Goal: Book appointment/travel/reservation

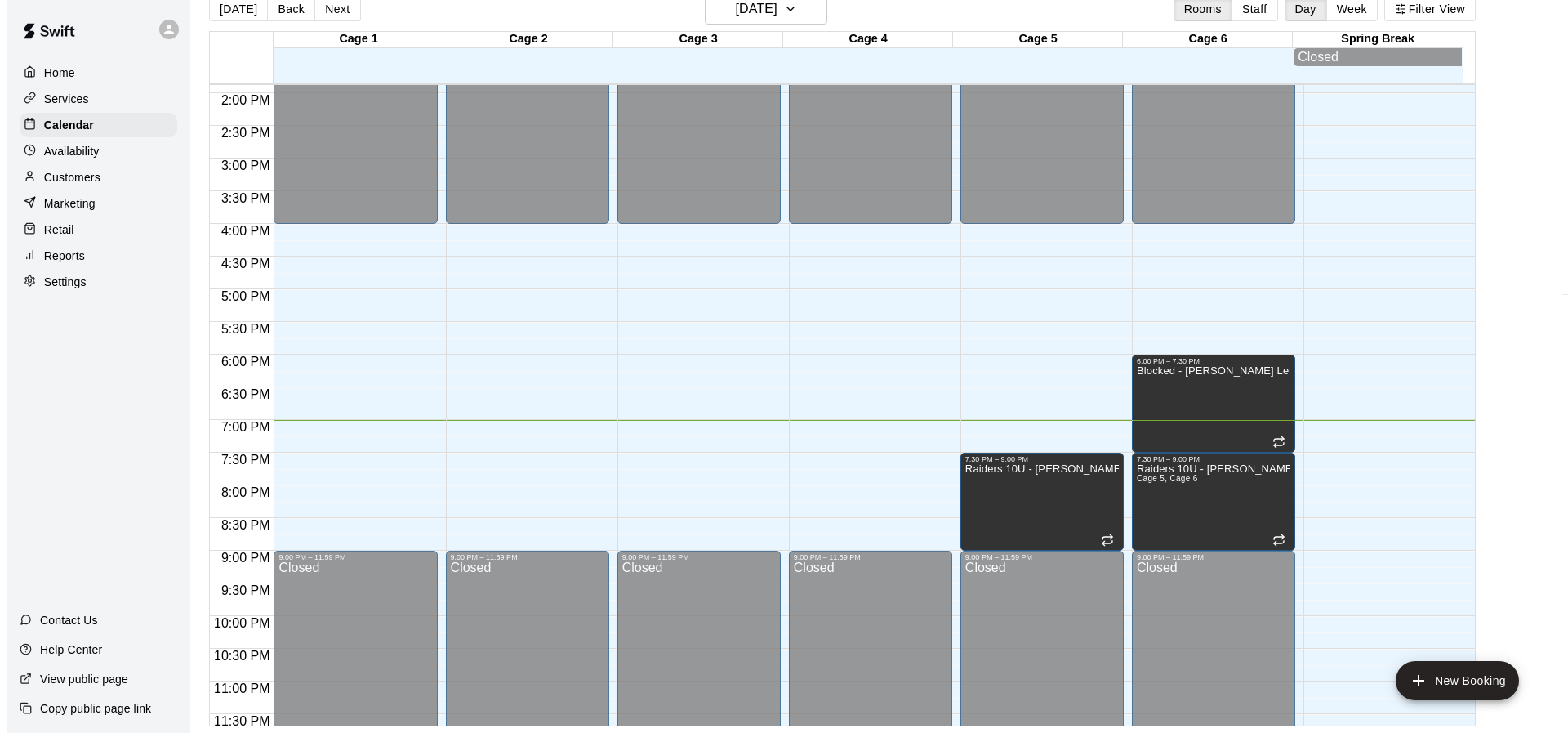
scroll to position [932, 0]
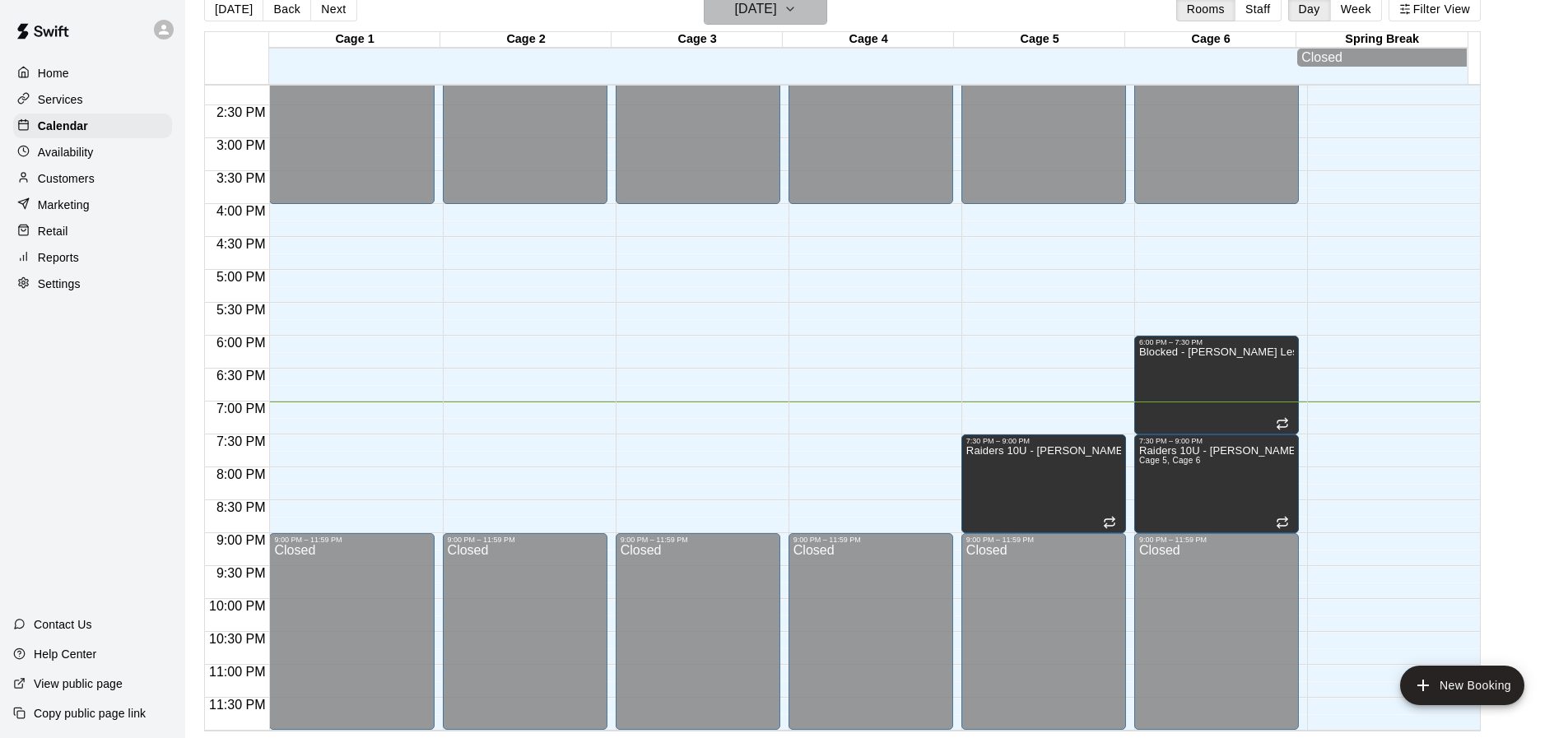
click at [777, 10] on h6 "[DATE]" at bounding box center [756, 9] width 42 height 23
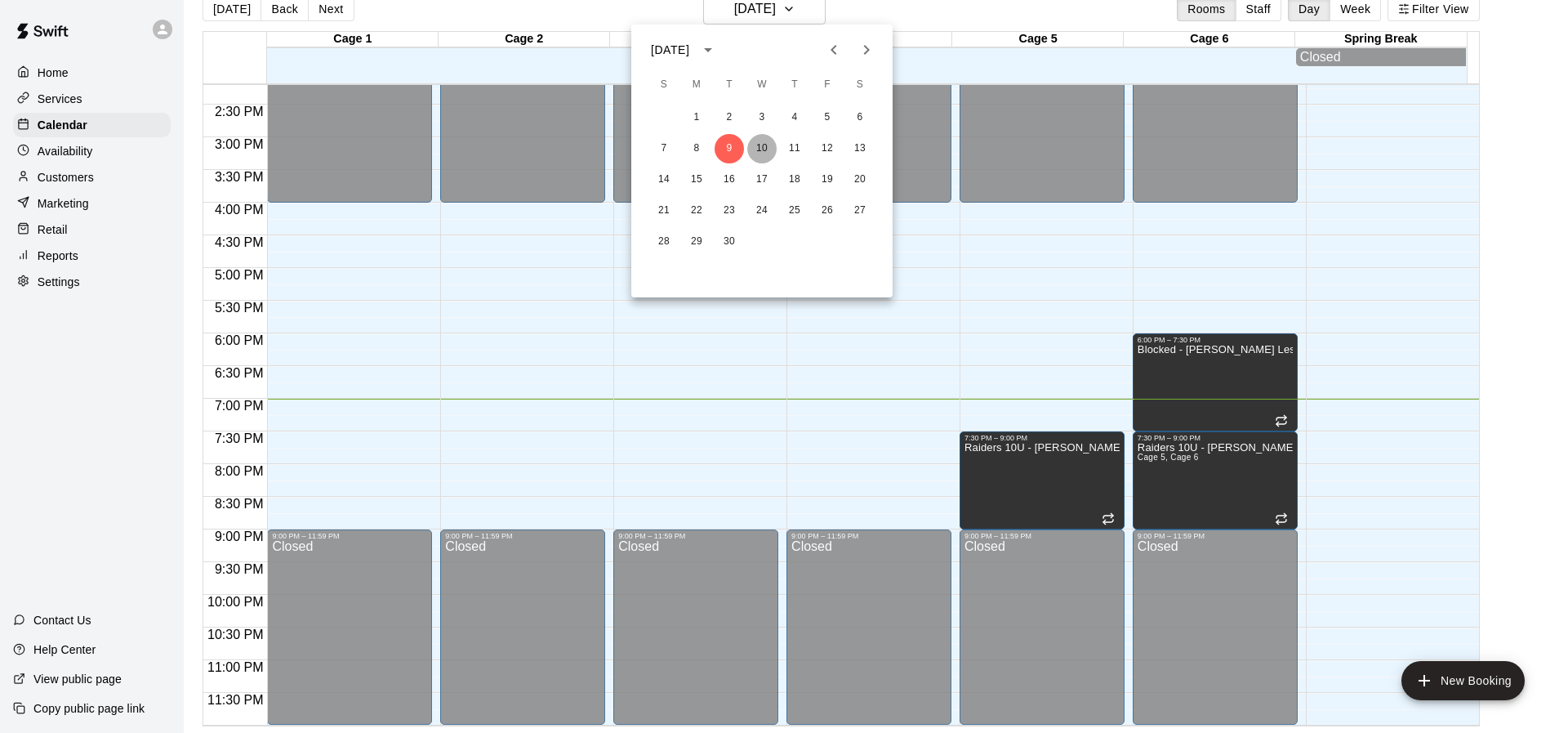
click at [767, 141] on button "10" at bounding box center [762, 149] width 29 height 29
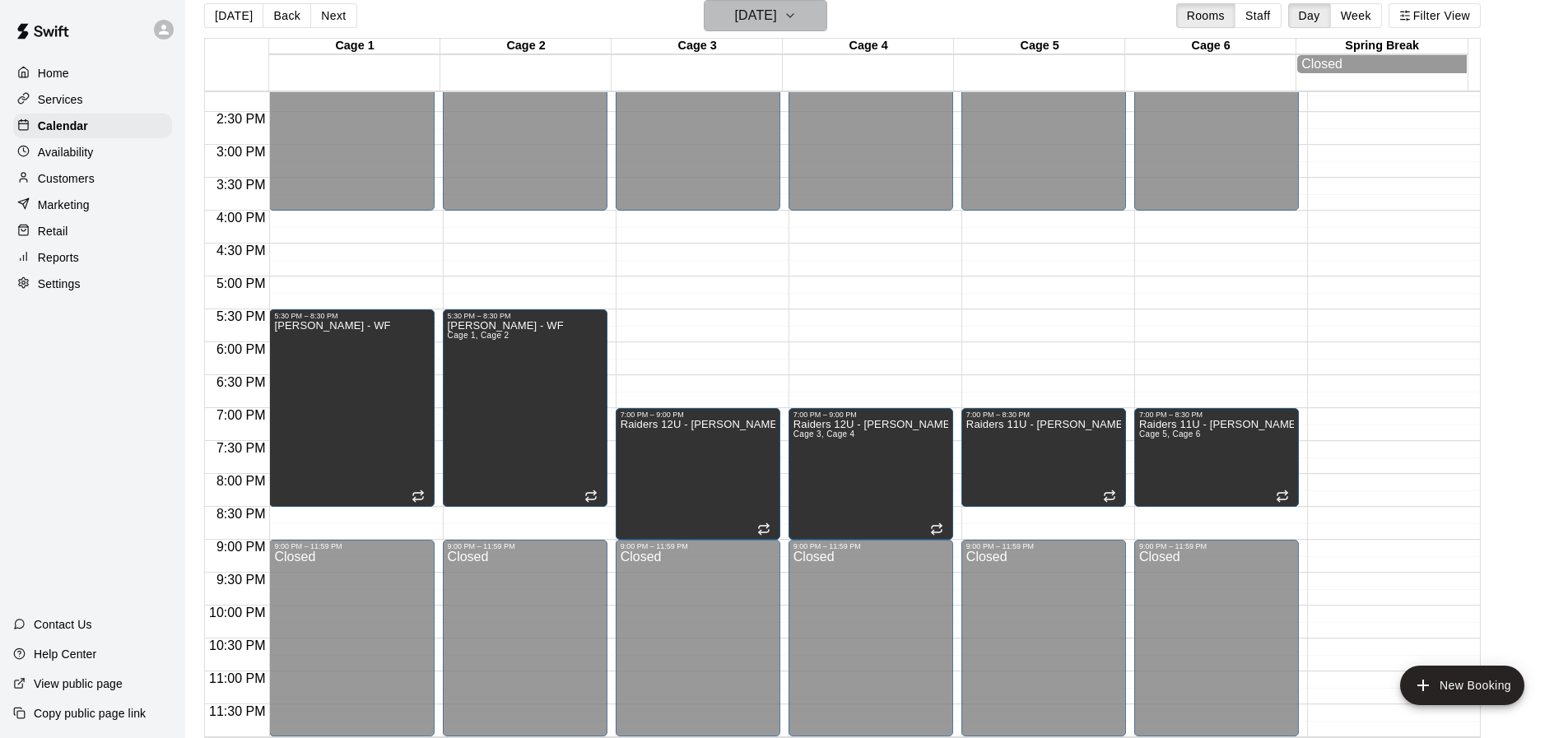
click at [761, 7] on h6 "[DATE]" at bounding box center [756, 16] width 42 height 23
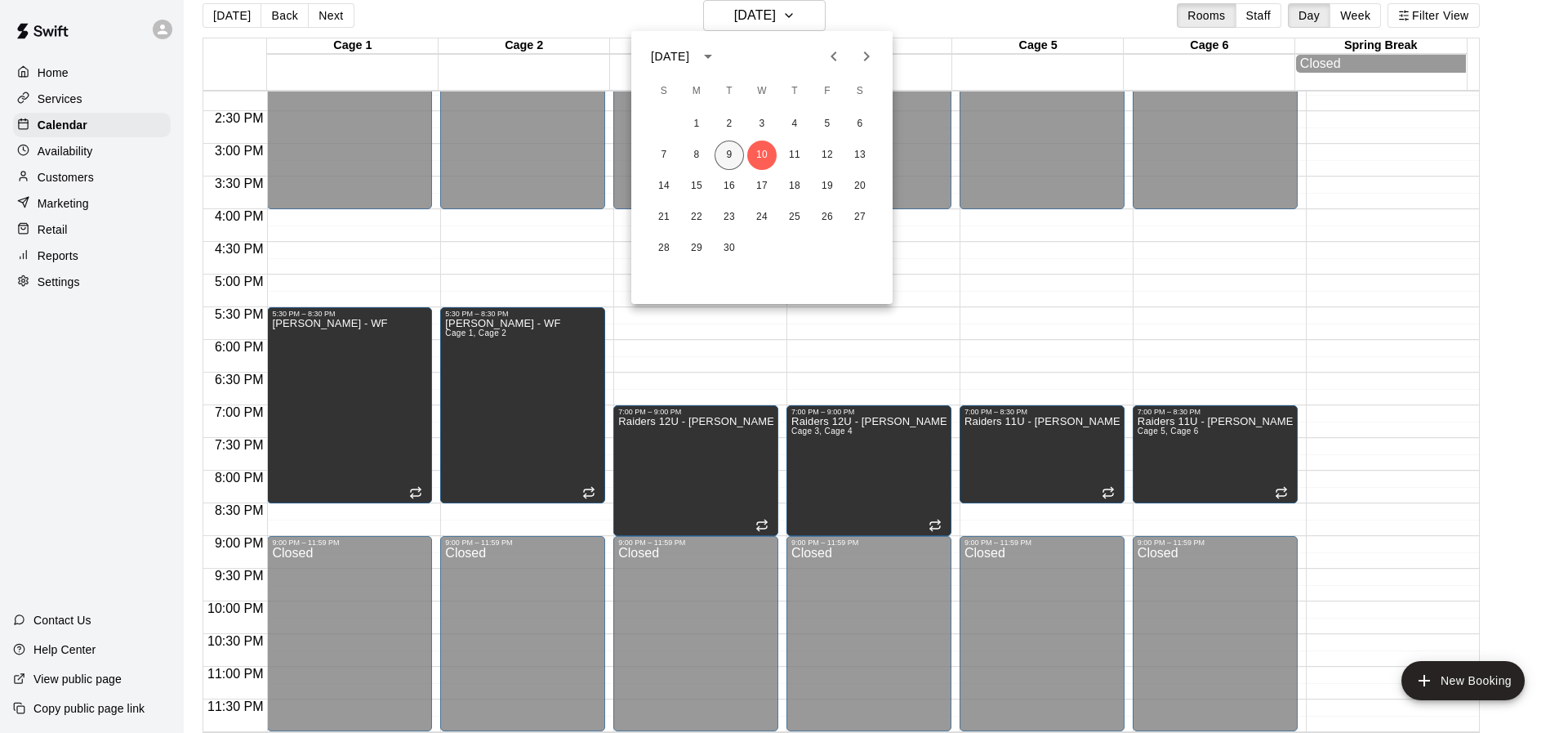
click at [729, 157] on button "9" at bounding box center [729, 156] width 29 height 29
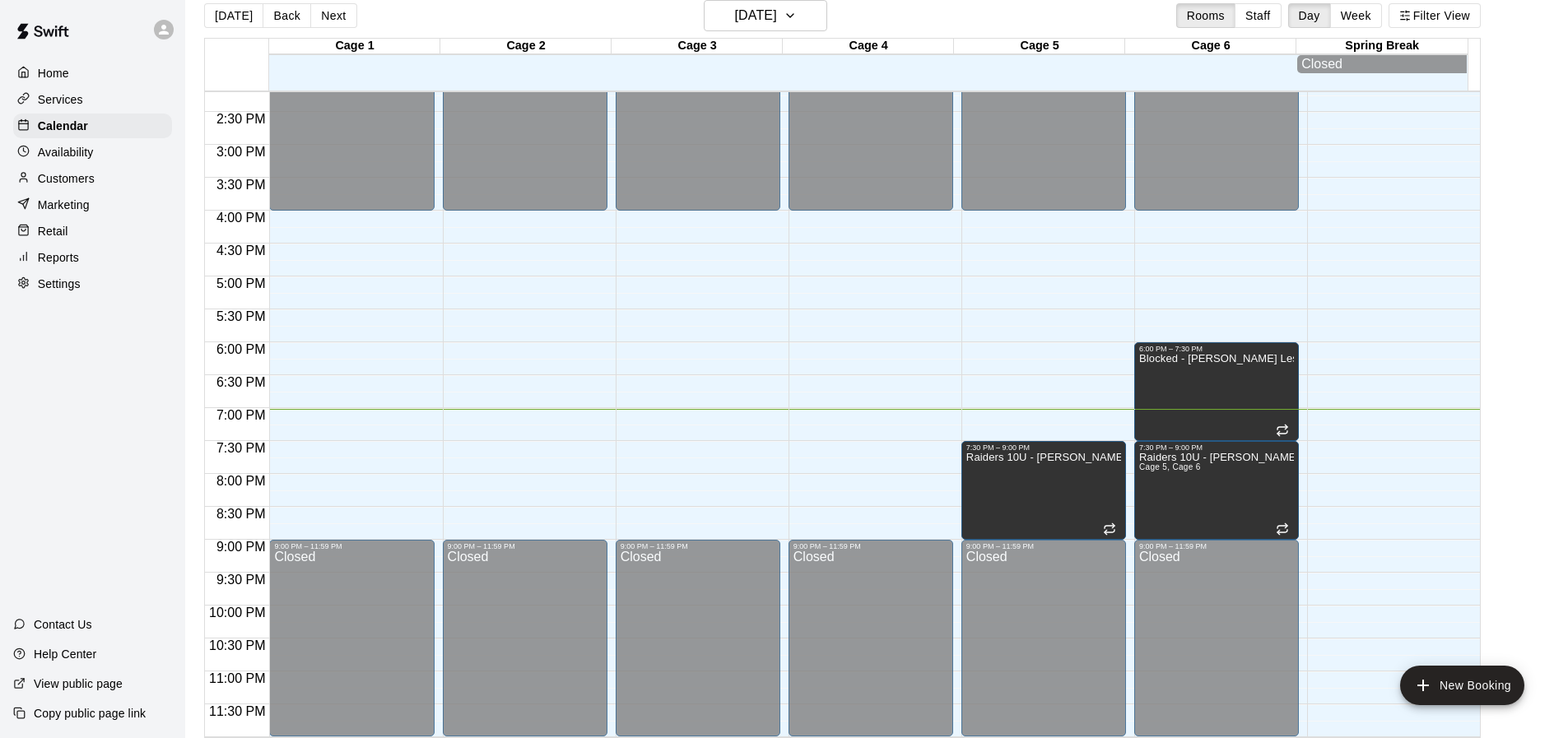
drag, startPoint x: 370, startPoint y: 363, endPoint x: 360, endPoint y: 308, distance: 55.9
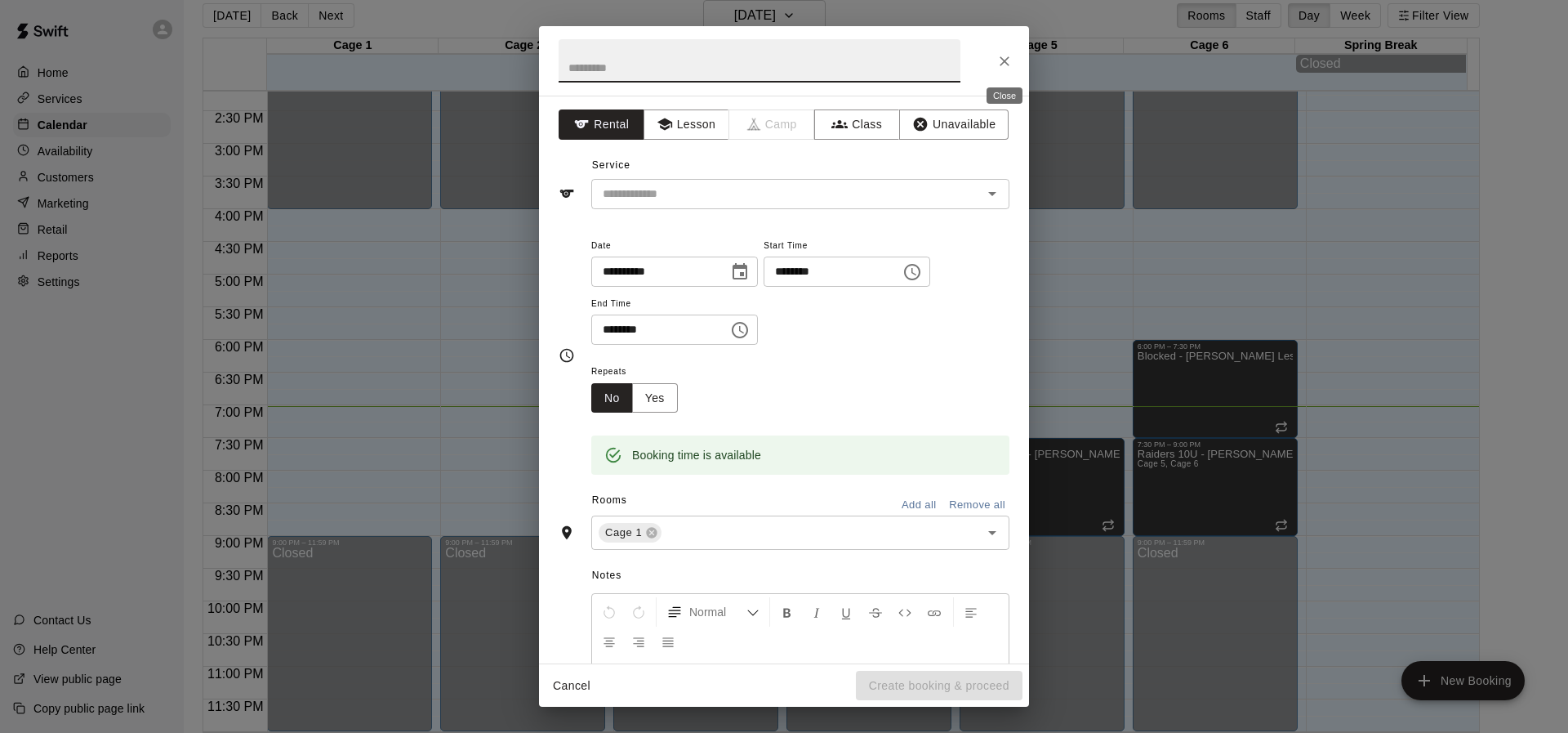
click at [998, 64] on icon "Close" at bounding box center [1004, 61] width 17 height 17
click at [996, 60] on button "Close" at bounding box center [1005, 61] width 29 height 29
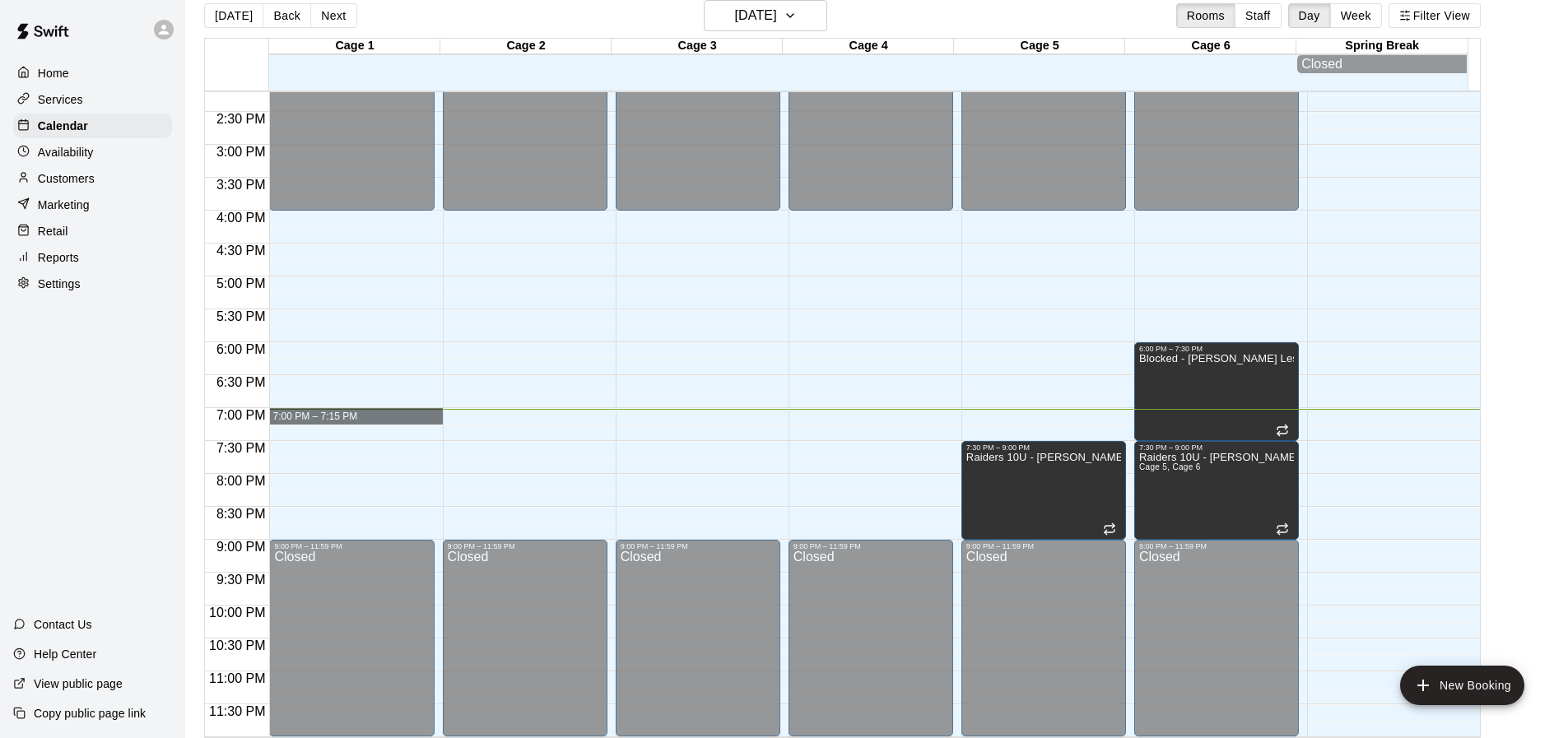
drag, startPoint x: 315, startPoint y: 410, endPoint x: 321, endPoint y: 420, distance: 11.7
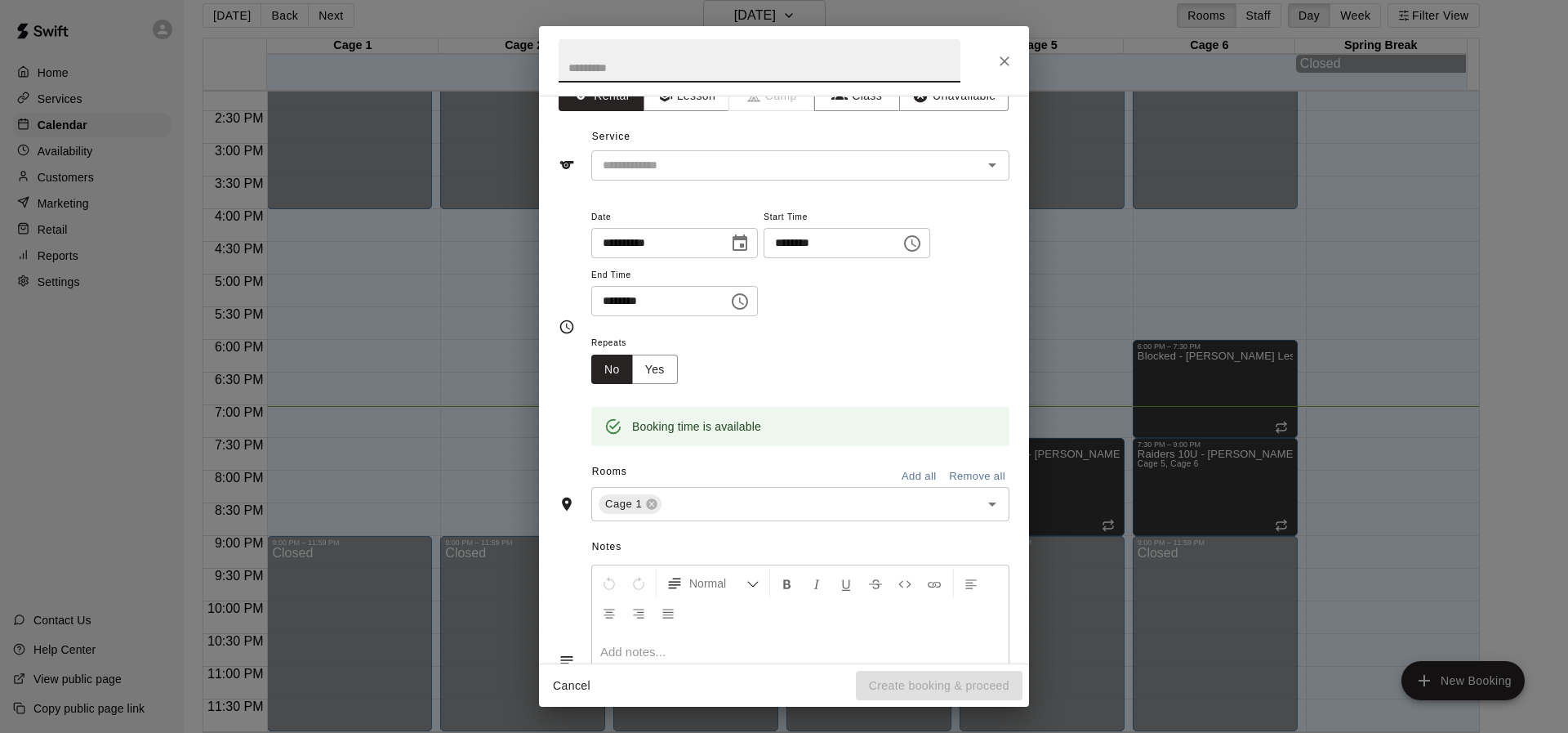
scroll to position [0, 0]
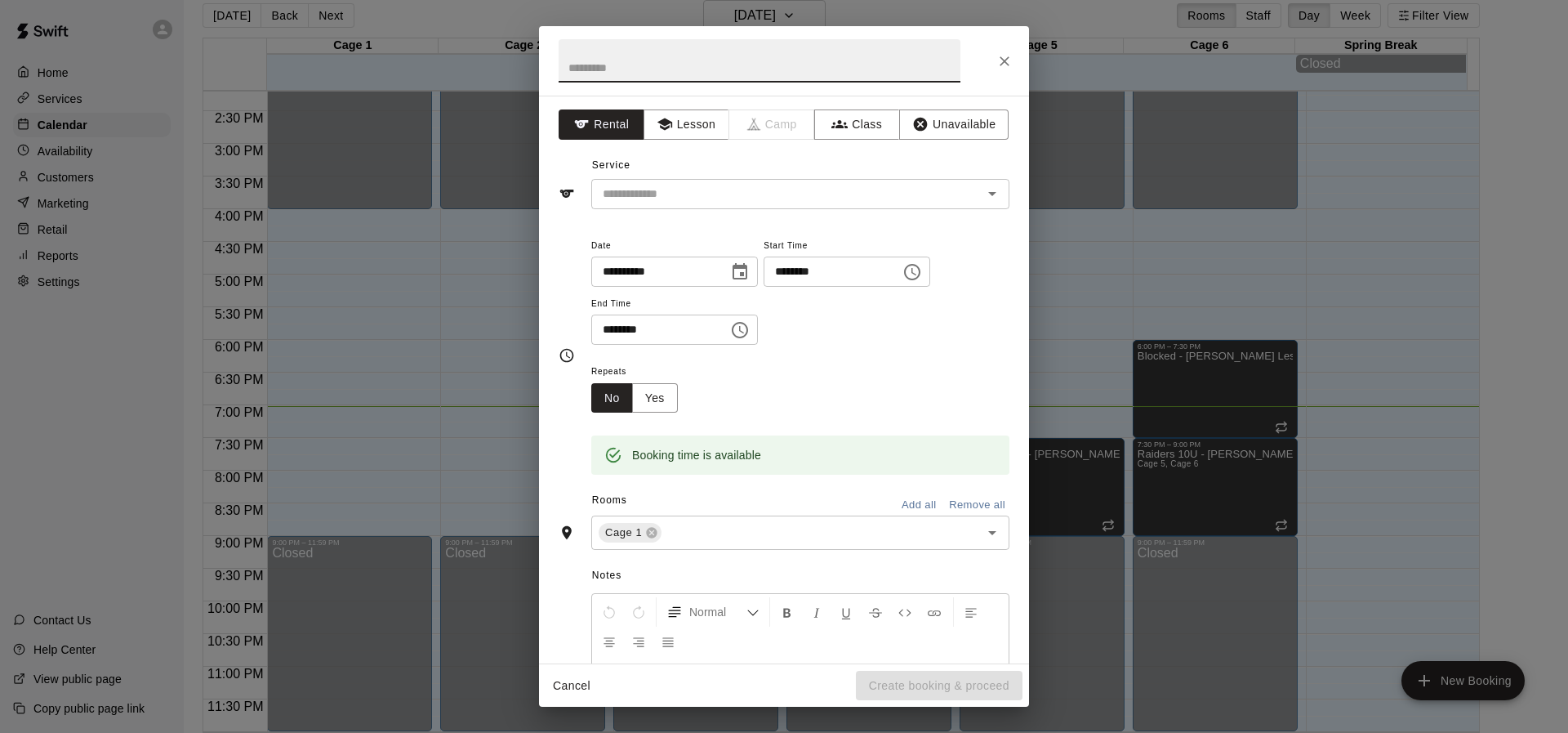
click at [637, 59] on input "text" at bounding box center [760, 60] width 402 height 44
click at [999, 61] on icon "Close" at bounding box center [1004, 61] width 17 height 17
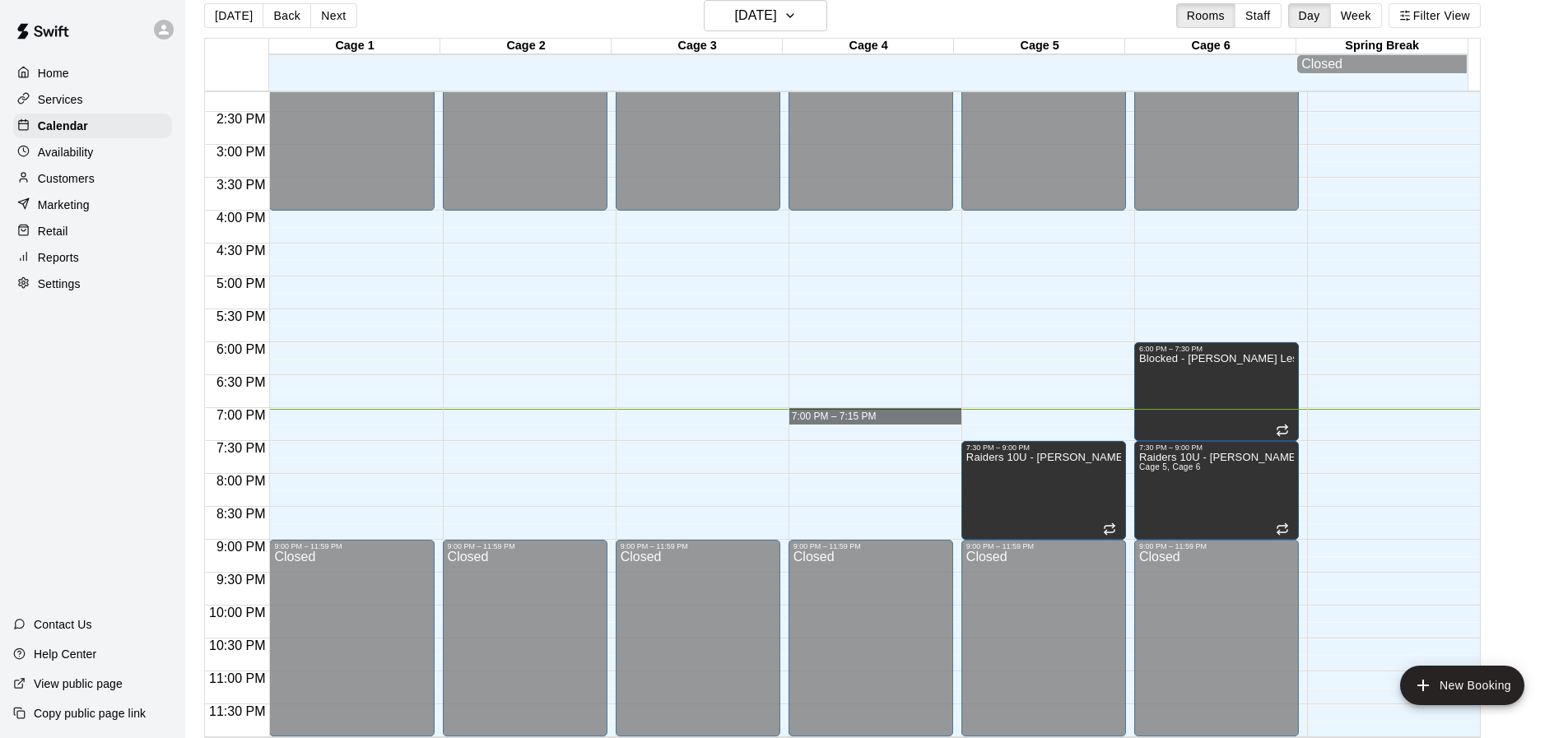
drag, startPoint x: 827, startPoint y: 409, endPoint x: 833, endPoint y: 422, distance: 14.3
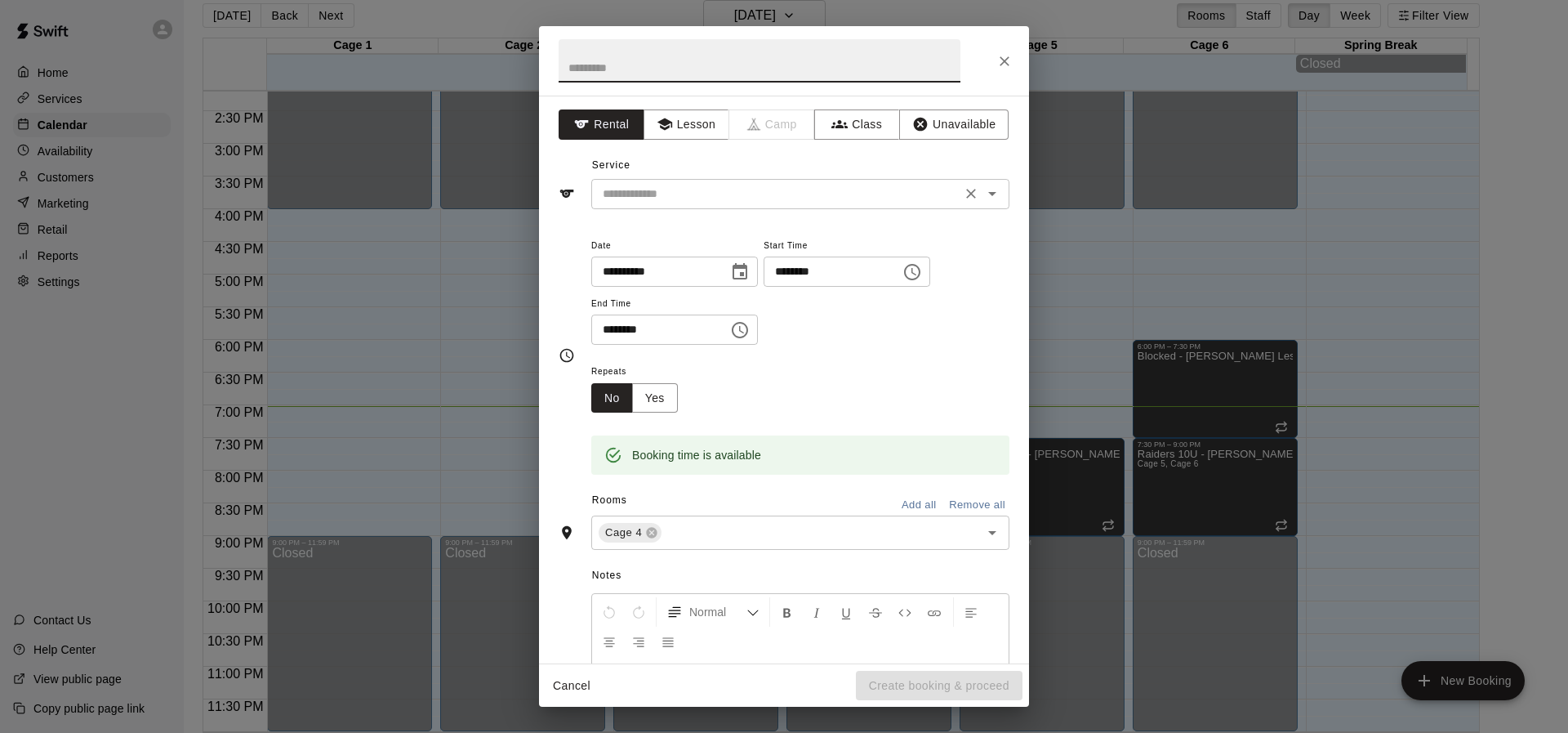
click at [660, 192] on input "text" at bounding box center [776, 193] width 360 height 20
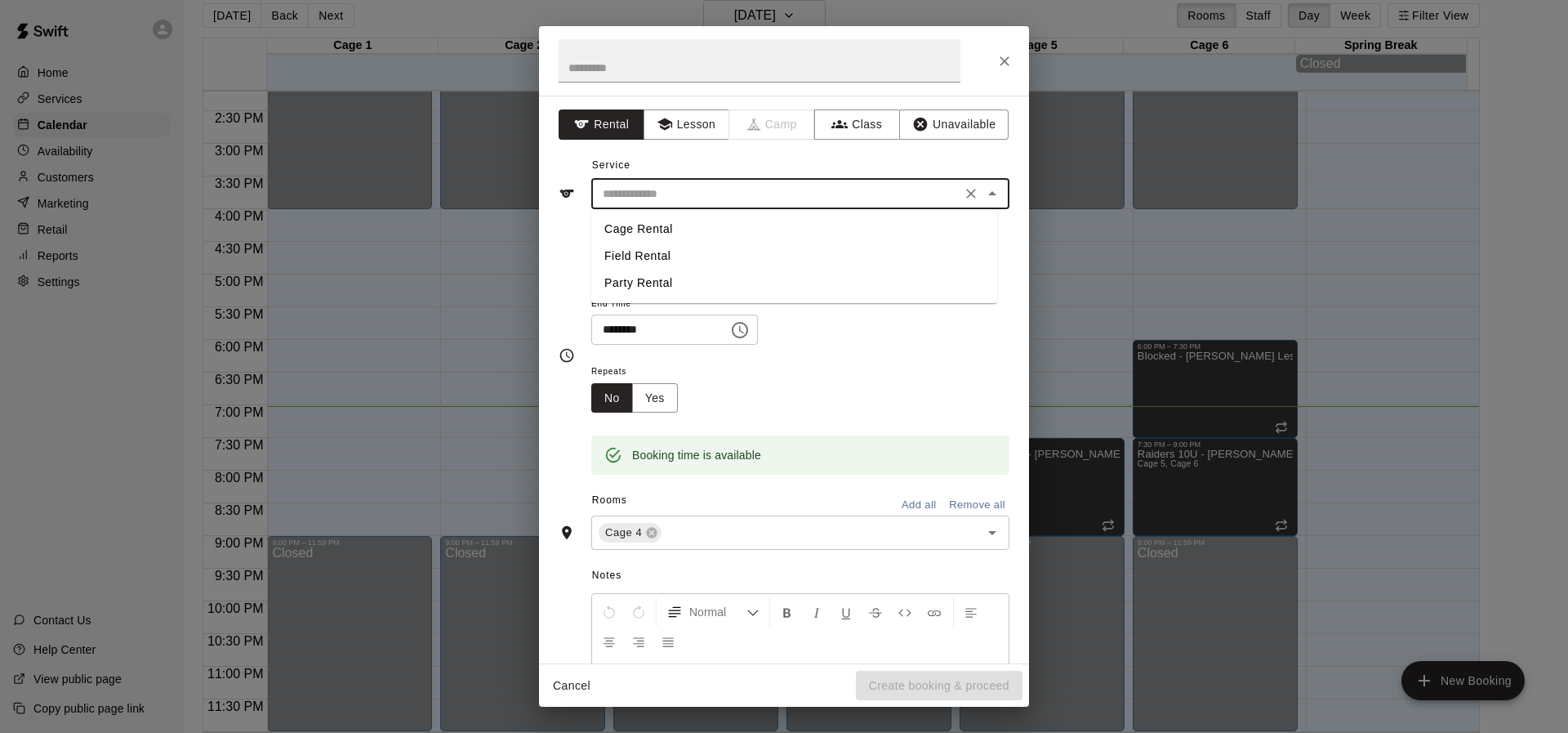
click at [658, 230] on li "Cage Rental" at bounding box center [794, 229] width 406 height 27
type input "**********"
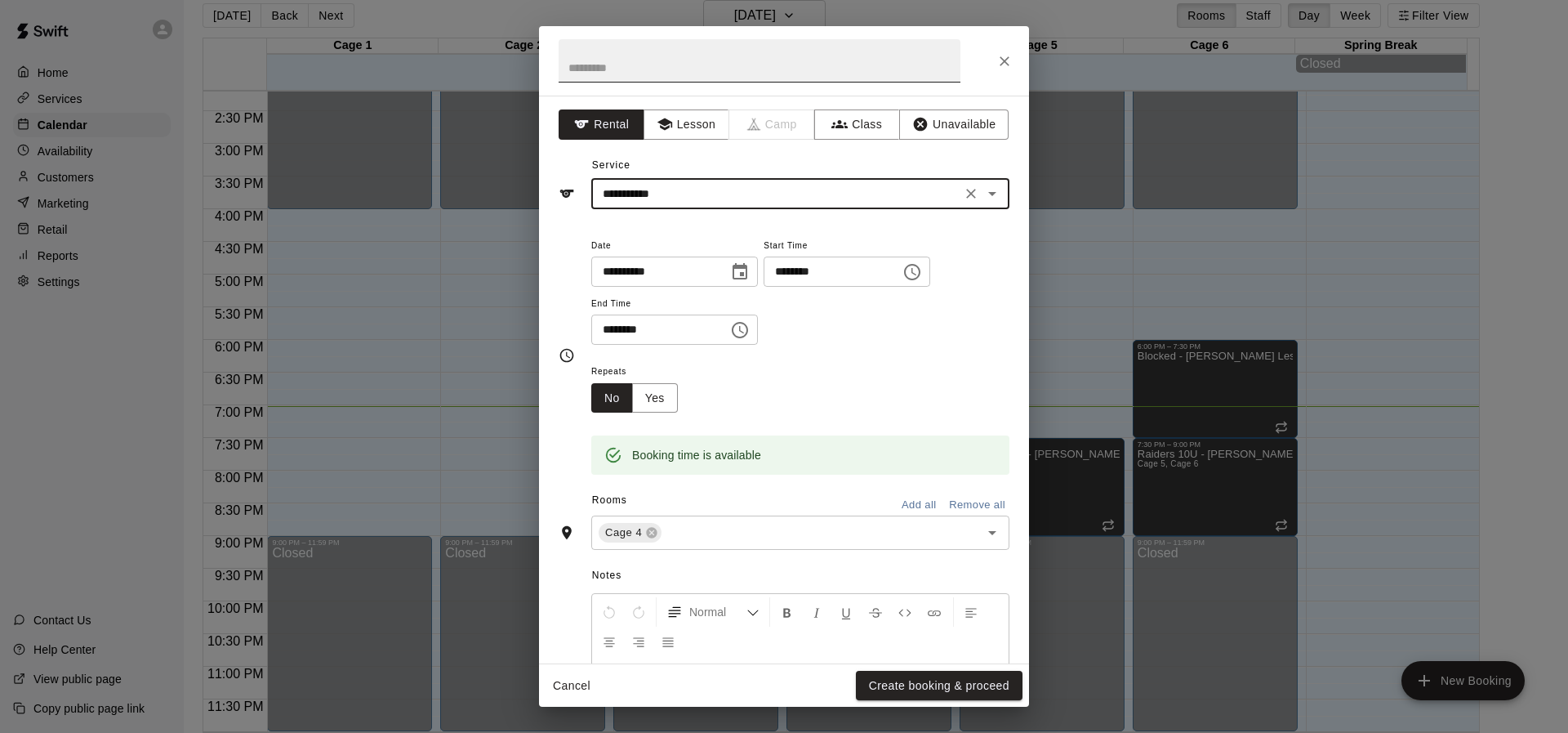
click at [627, 62] on input "text" at bounding box center [760, 60] width 402 height 44
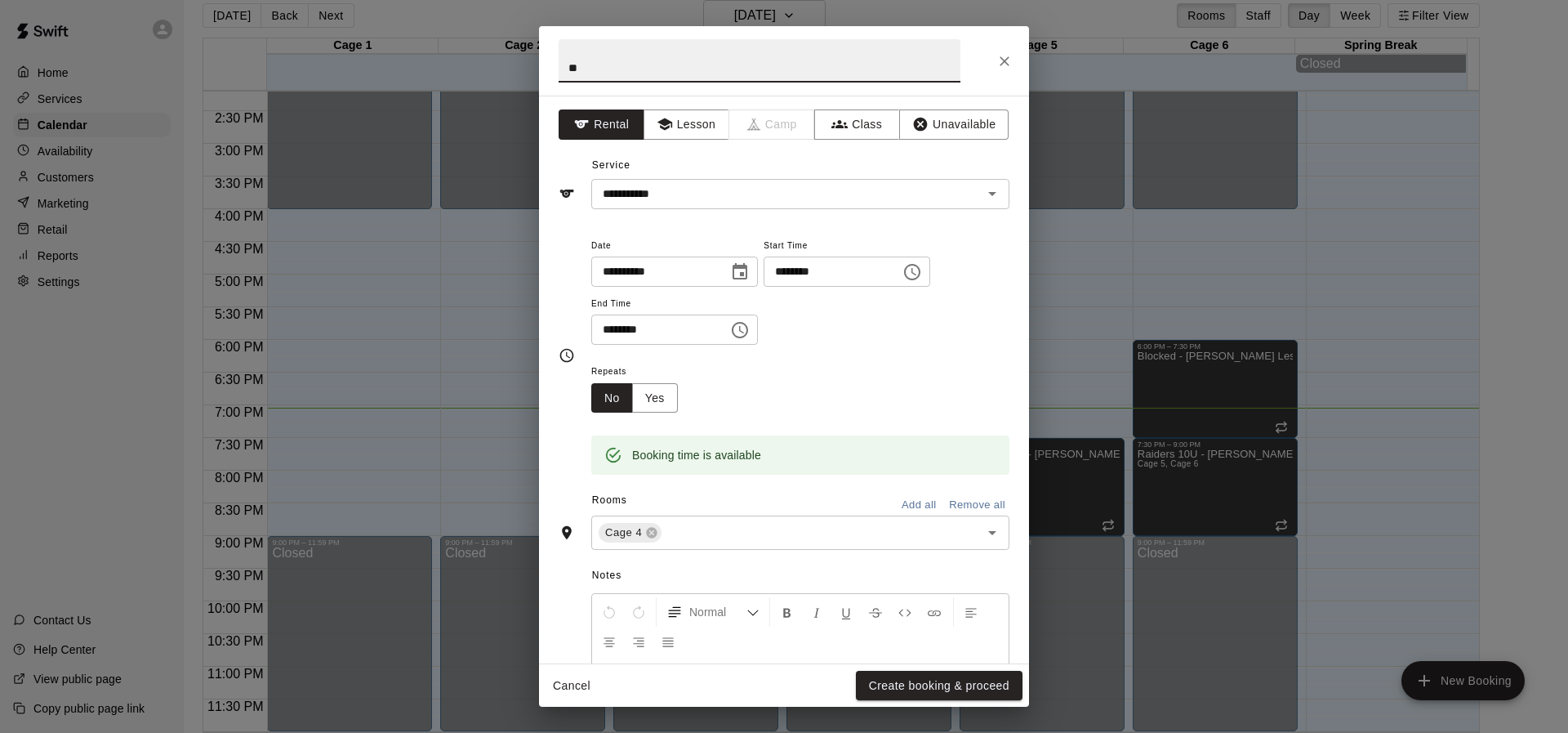
type input "*"
type input "******"
click at [937, 681] on button "Create booking & proceed" at bounding box center [938, 685] width 166 height 30
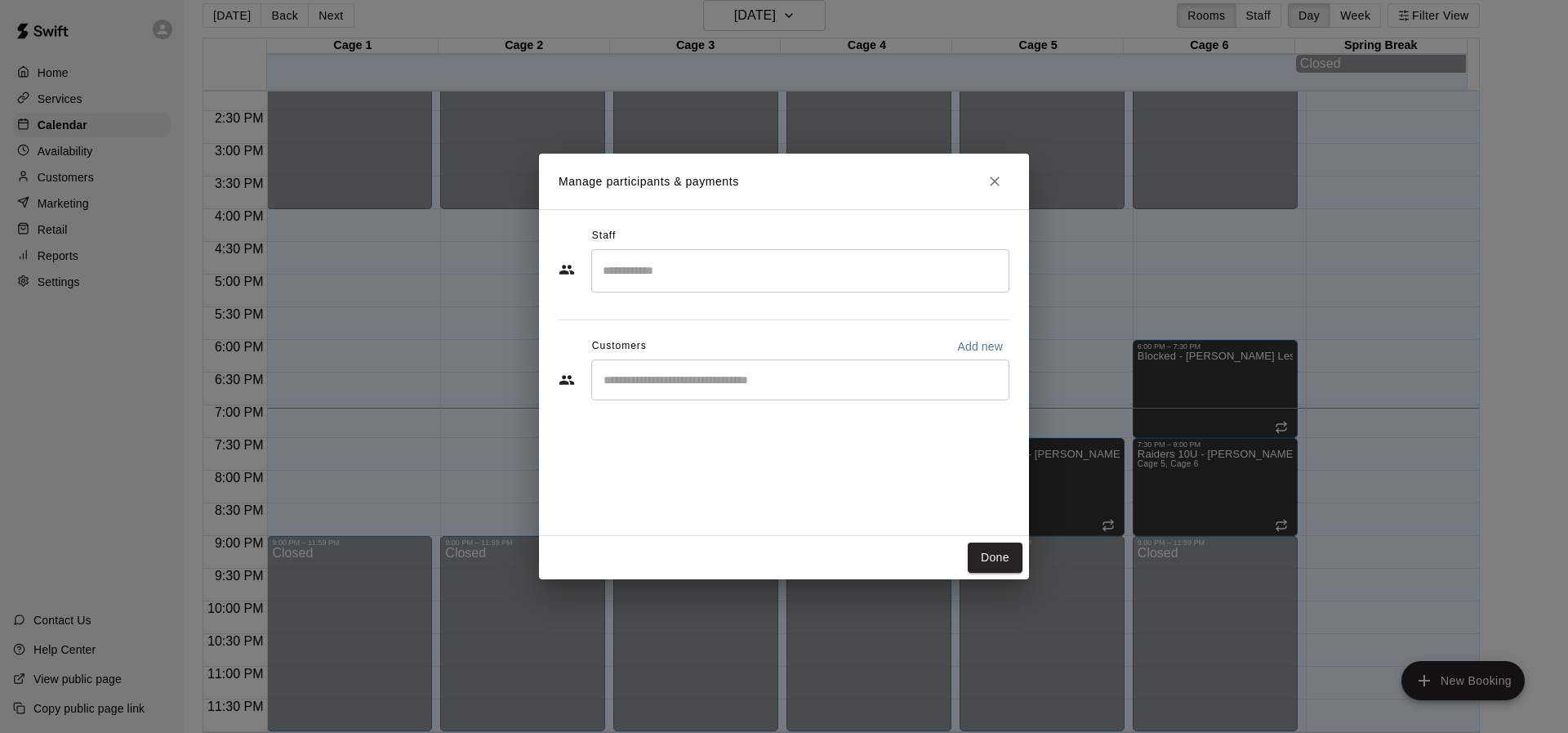
click at [653, 270] on input "Search staff" at bounding box center [800, 270] width 403 height 28
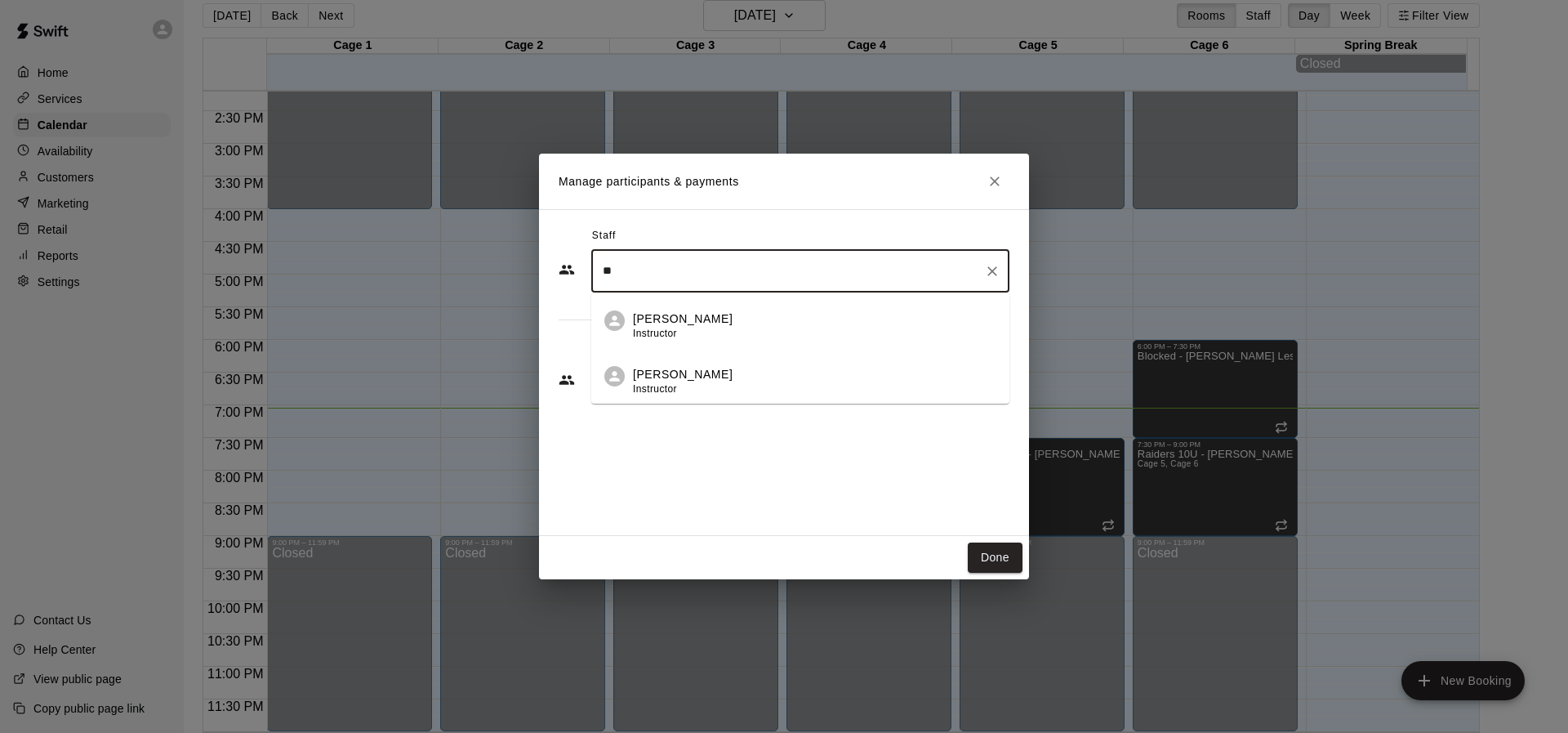
type input "*"
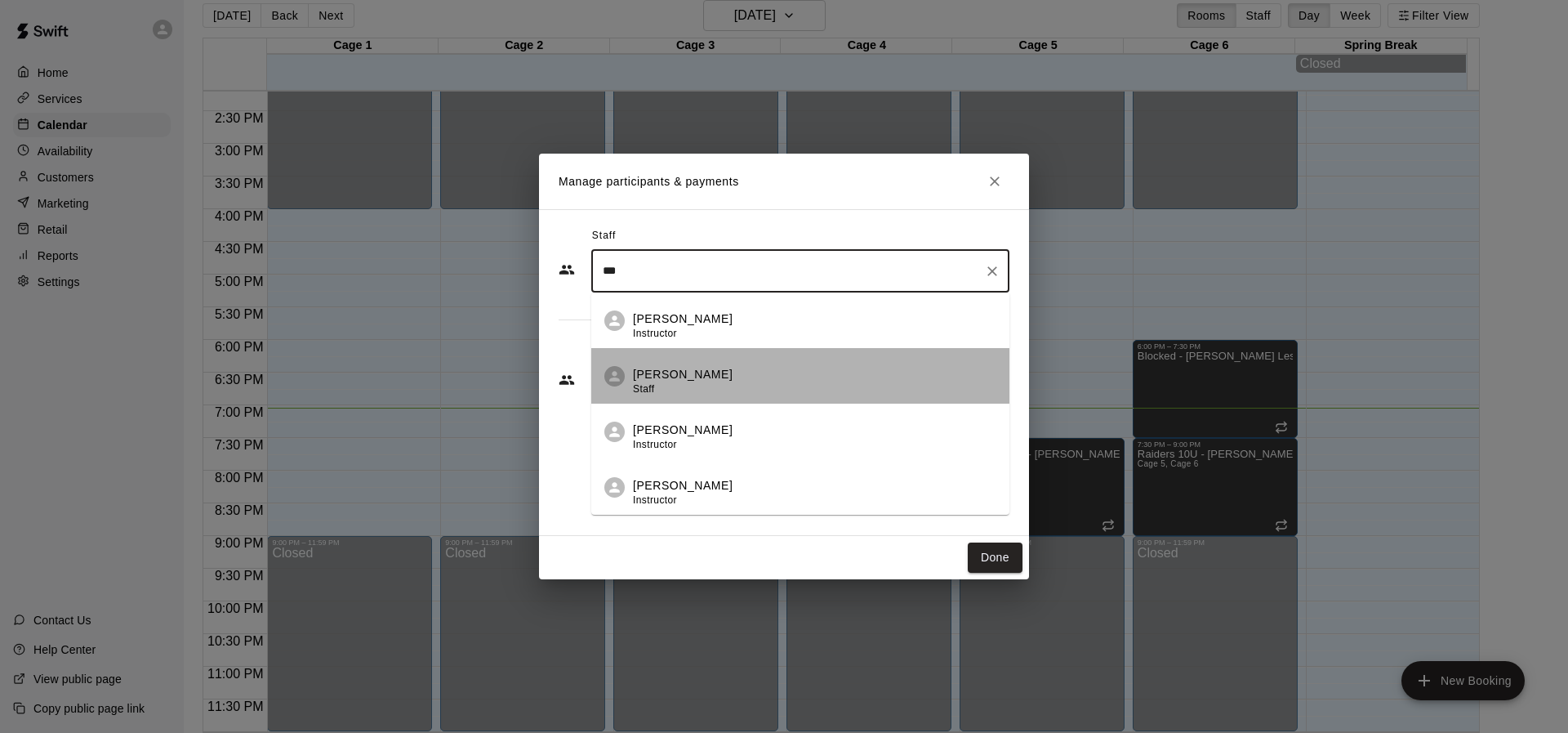
click at [699, 382] on p "[PERSON_NAME]" at bounding box center [682, 375] width 100 height 17
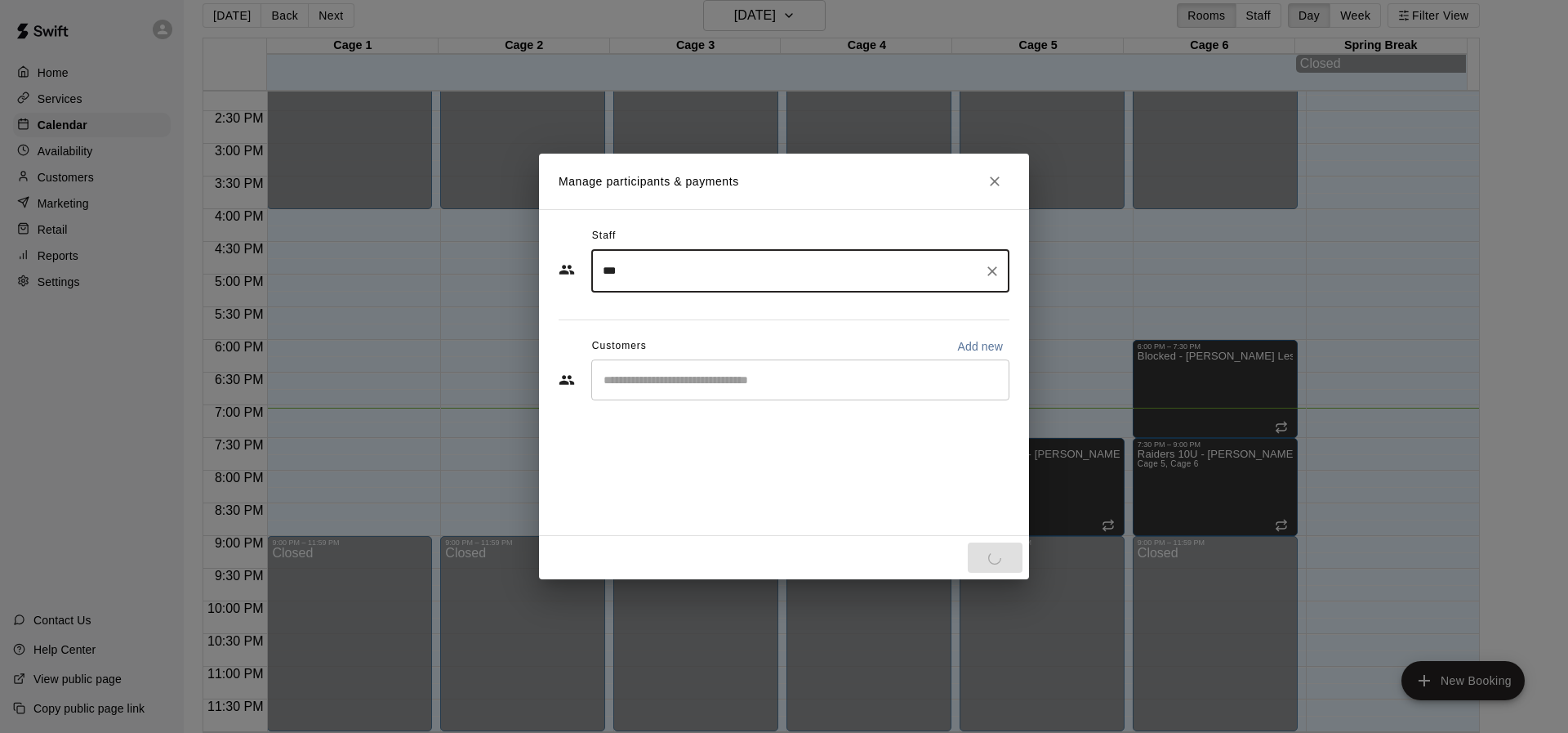
type input "***"
click at [685, 376] on input "Start typing to search customers..." at bounding box center [800, 379] width 403 height 17
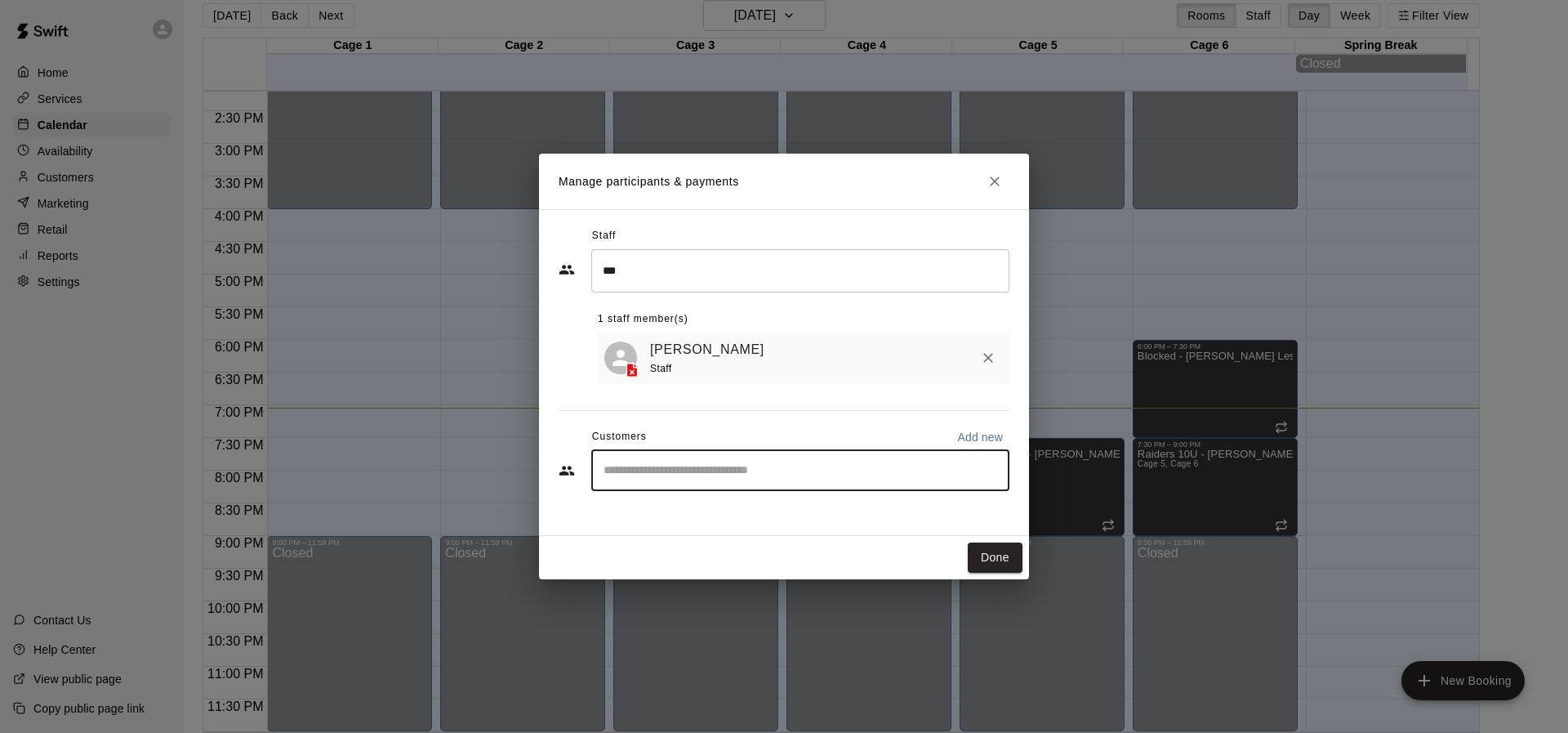
click at [633, 460] on div "​" at bounding box center [800, 471] width 418 height 41
click at [642, 486] on div "​" at bounding box center [800, 471] width 418 height 41
click at [650, 479] on input "Start typing to search customers..." at bounding box center [800, 471] width 403 height 17
type input "*"
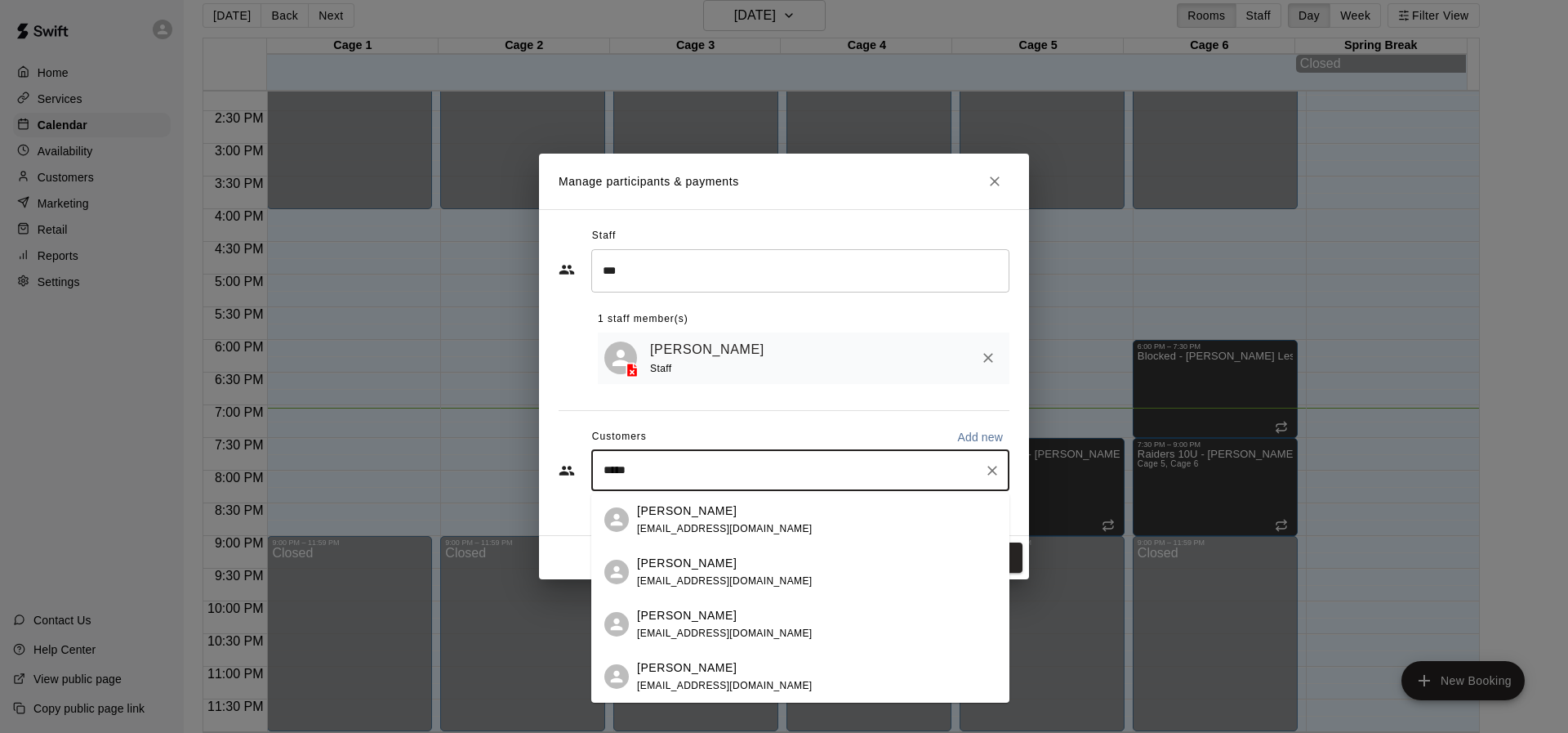
type input "*****"
click at [974, 433] on p "Add new" at bounding box center [979, 436] width 46 height 17
select select "**"
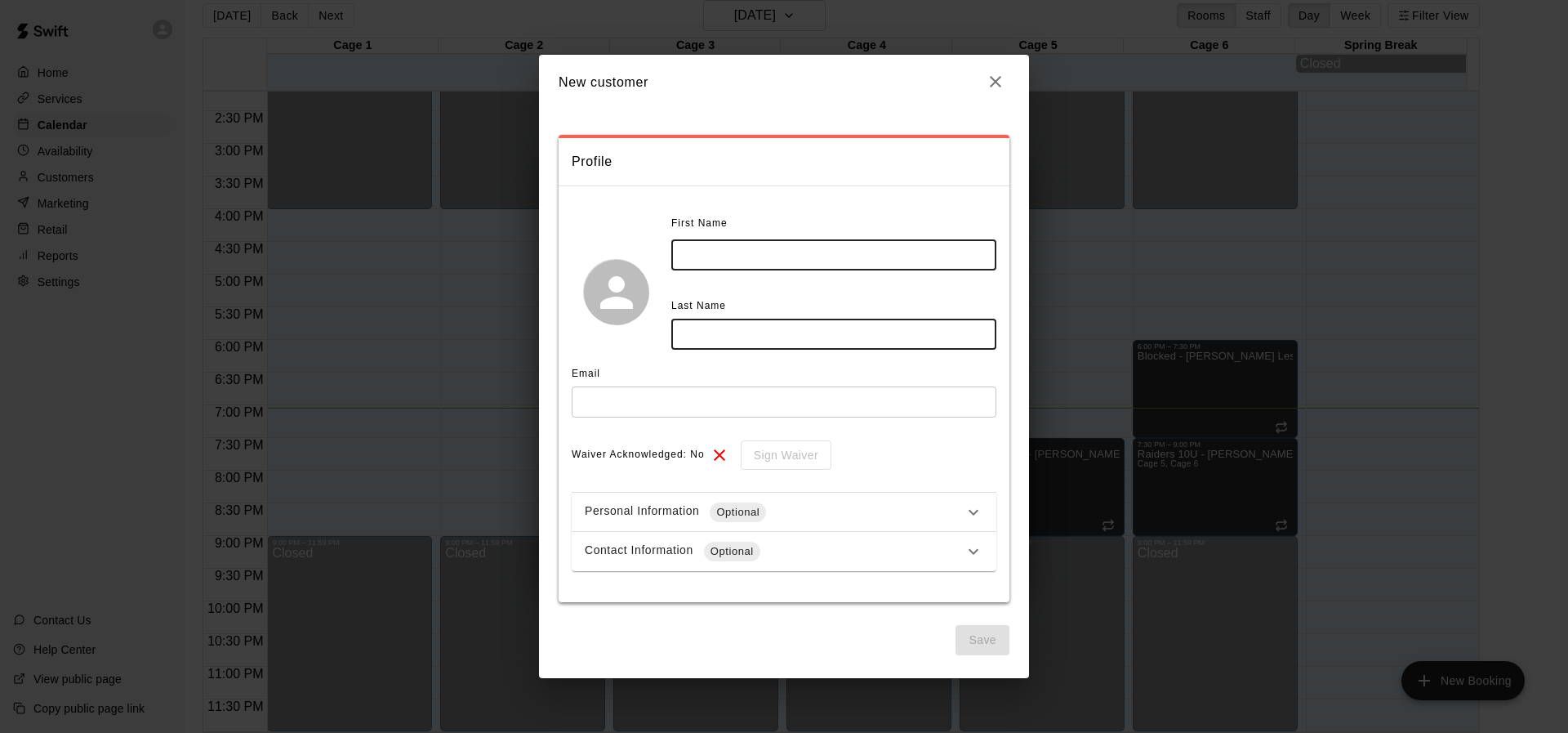
click at [694, 243] on input "text" at bounding box center [834, 254] width 324 height 30
type input "****"
click at [757, 335] on input "text" at bounding box center [834, 333] width 324 height 30
type input "*****"
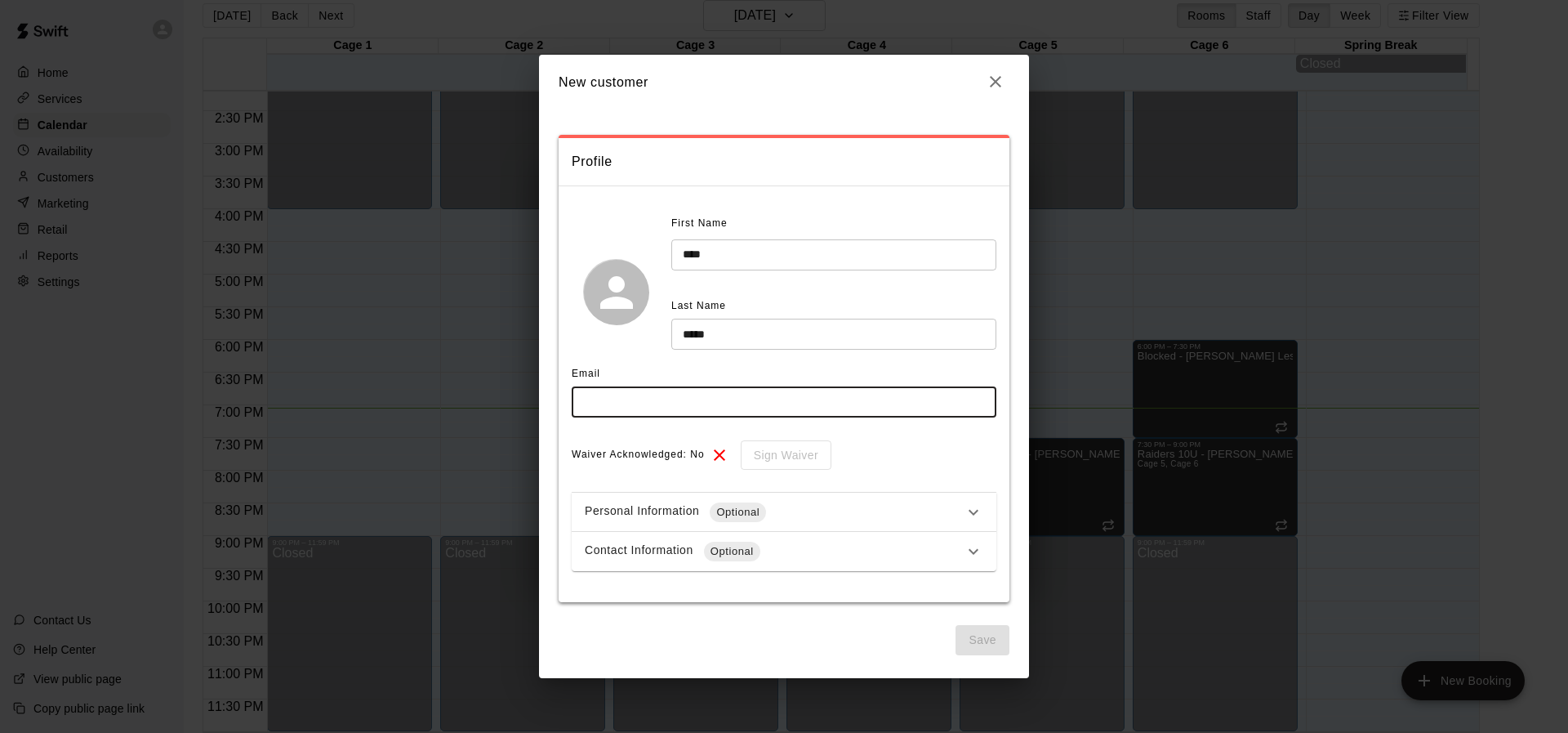
click at [615, 392] on input "text" at bounding box center [783, 401] width 425 height 30
type input "**********"
click at [989, 634] on button "Save" at bounding box center [981, 640] width 53 height 30
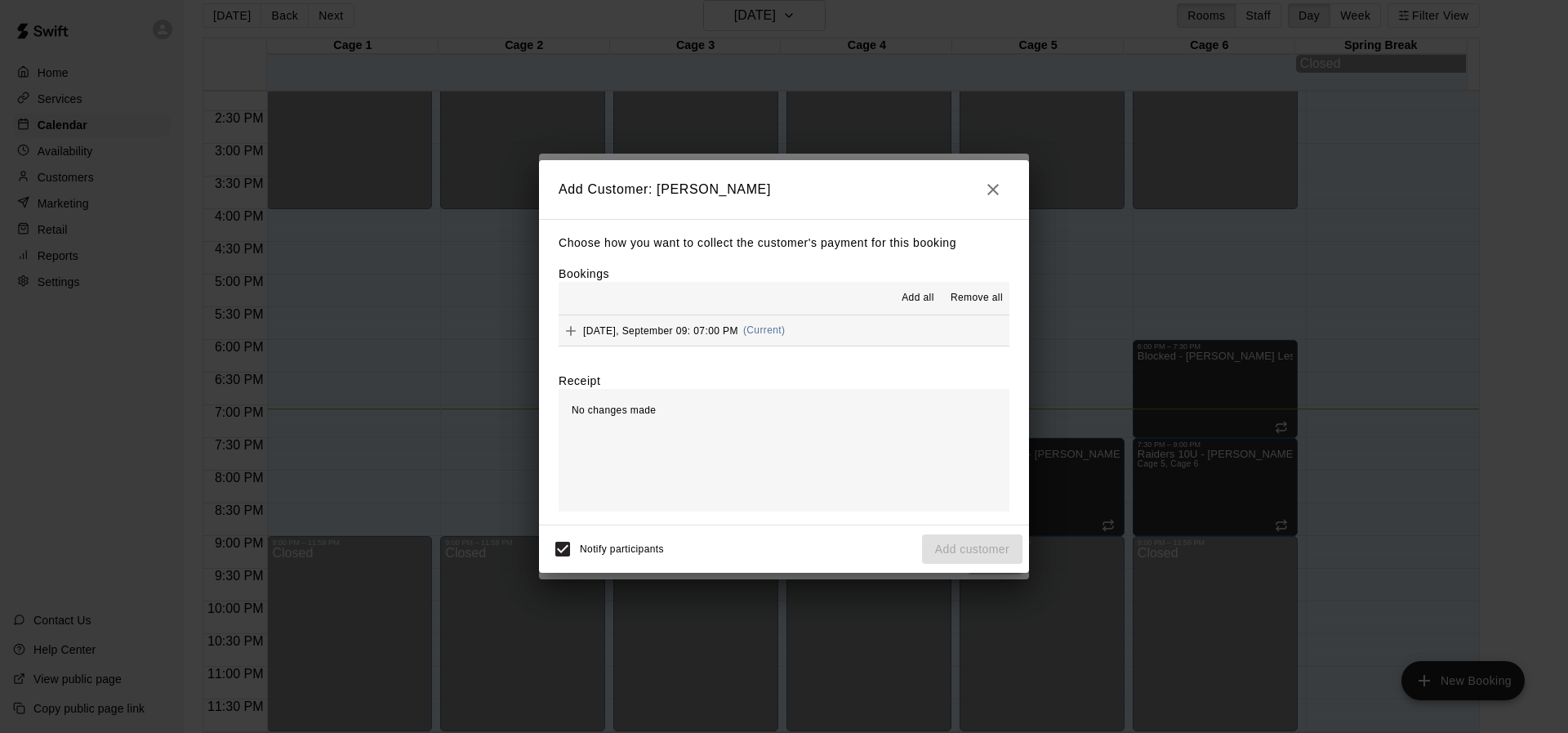
click at [965, 547] on div "Notify participants Add customer" at bounding box center [783, 548] width 477 height 34
click at [633, 332] on span "[DATE], September 09: 07:00 PM" at bounding box center [661, 331] width 155 height 12
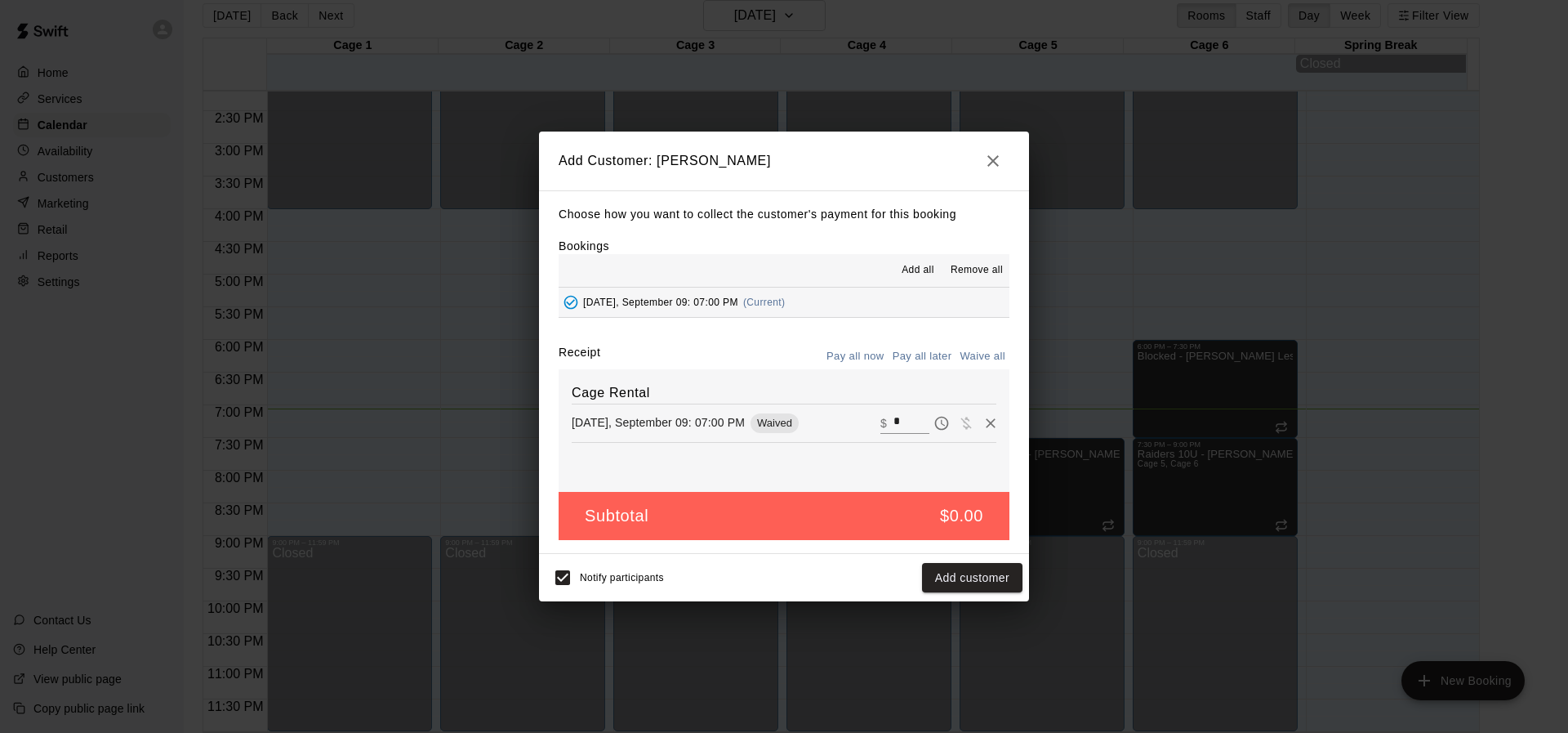
click at [844, 306] on button "[DATE], September 09: 07:00 PM (Current)" at bounding box center [784, 302] width 451 height 30
click at [564, 301] on icon "Added - Collect Payment" at bounding box center [571, 302] width 14 height 14
click at [980, 573] on button "Add customer" at bounding box center [971, 577] width 100 height 30
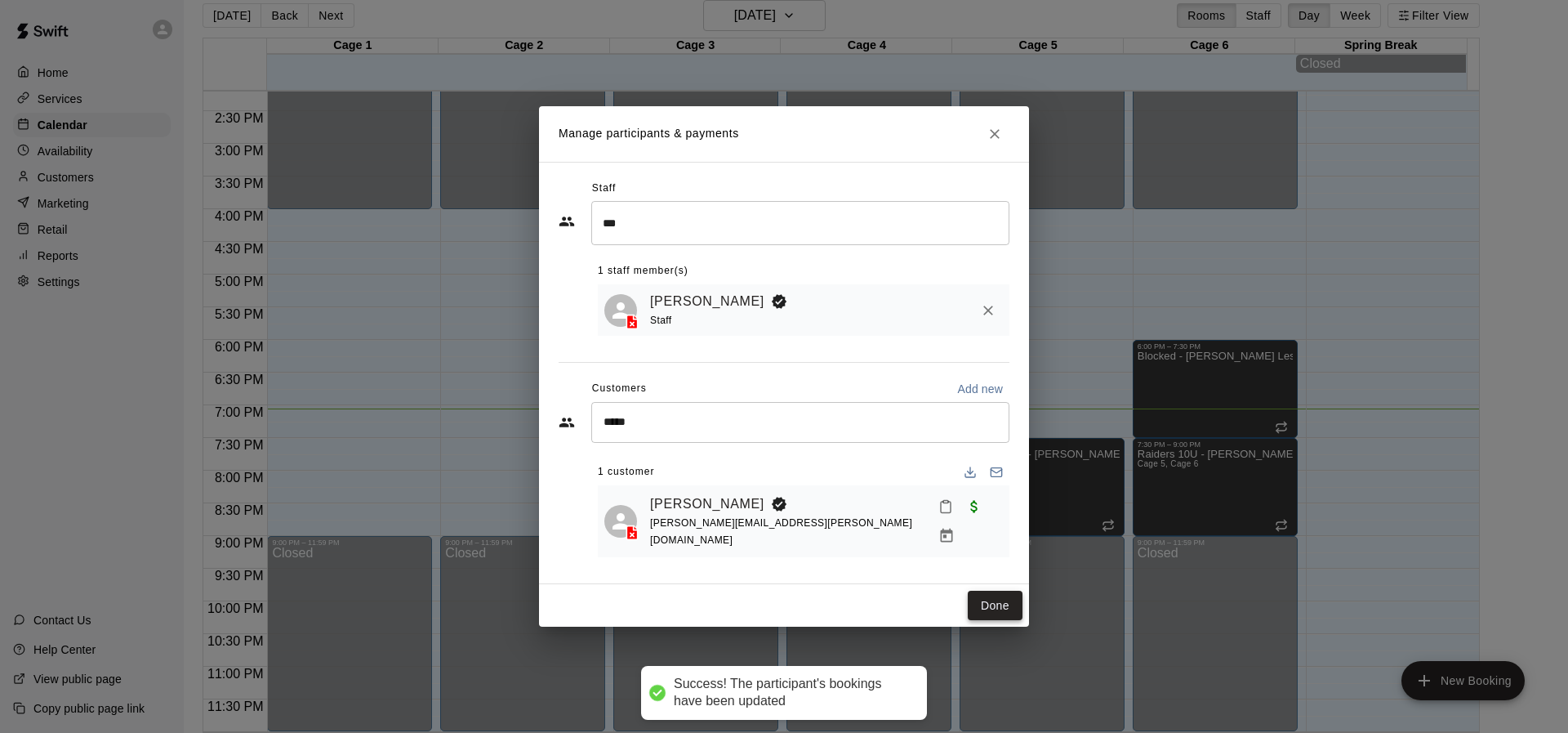
click at [987, 593] on button "Done" at bounding box center [995, 606] width 54 height 30
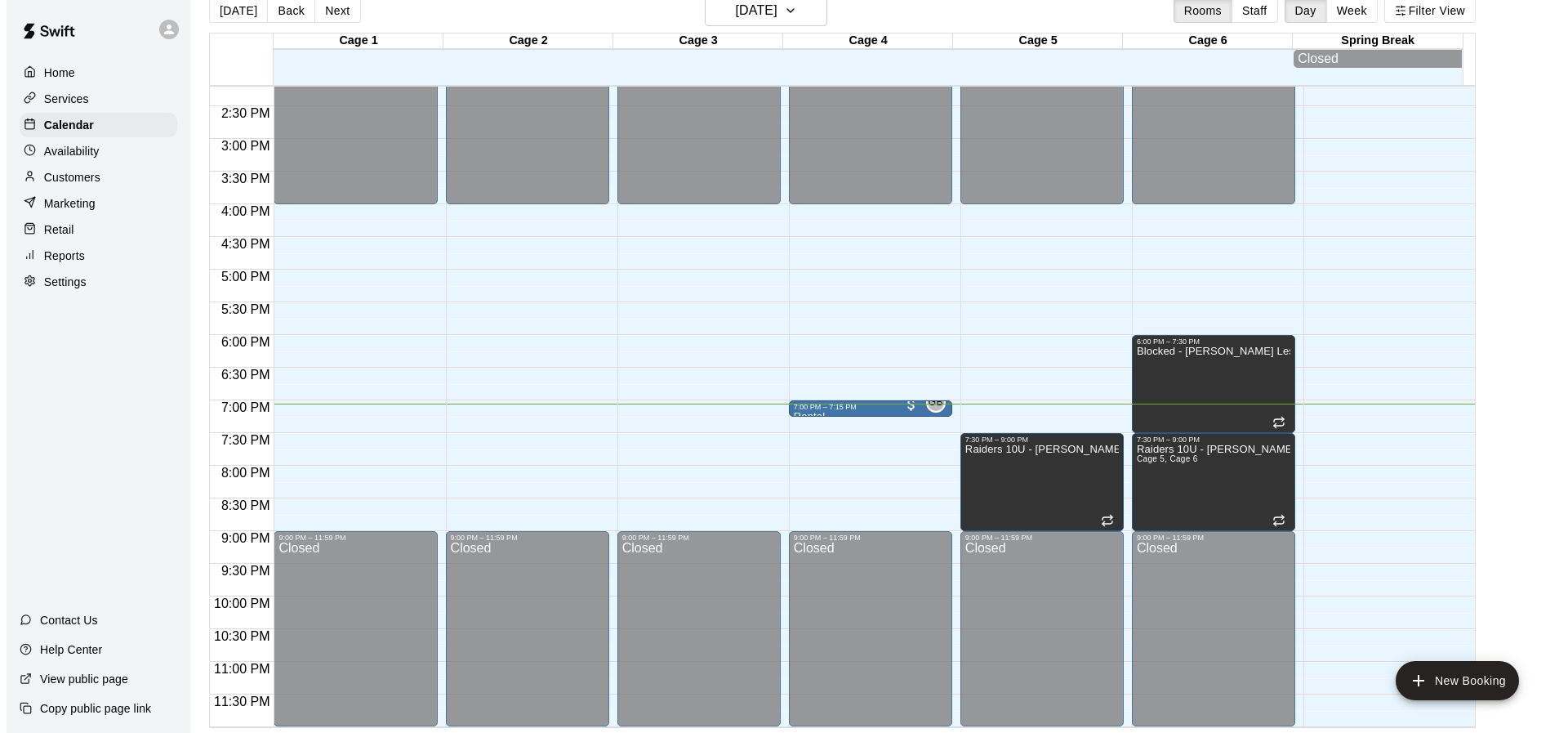
scroll to position [26, 0]
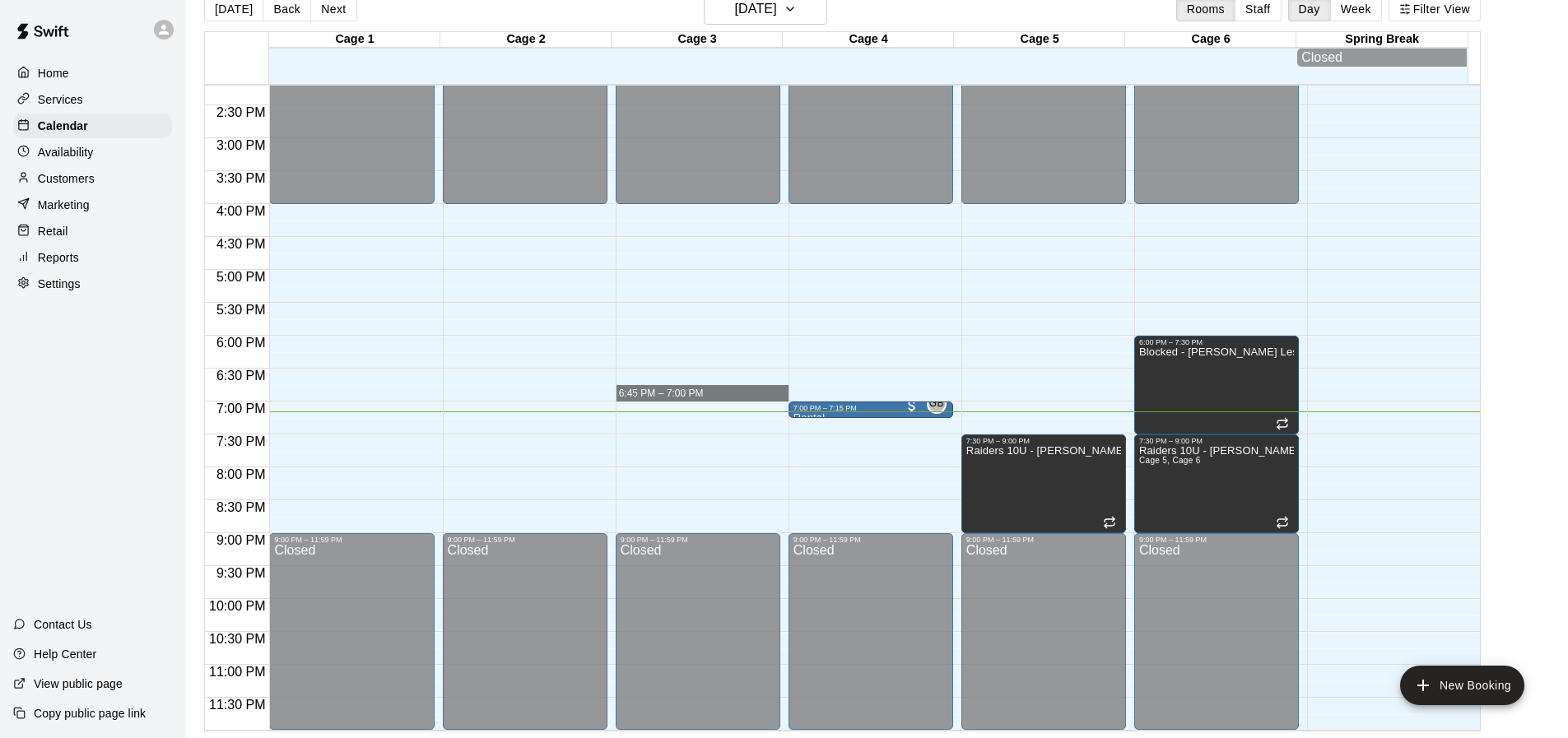
drag, startPoint x: 661, startPoint y: 400, endPoint x: 686, endPoint y: 386, distance: 28.7
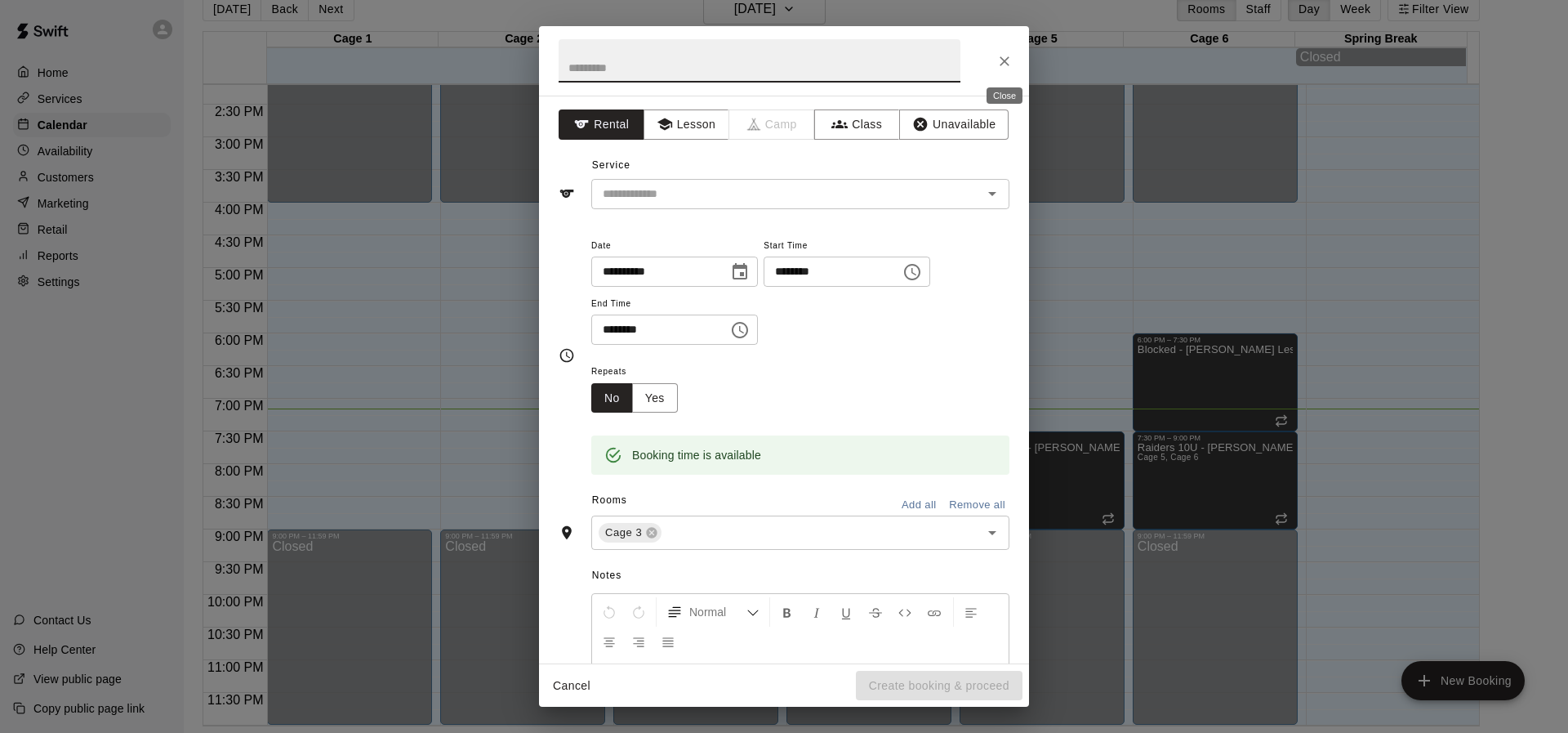
click at [1004, 59] on icon "Close" at bounding box center [1005, 61] width 10 height 10
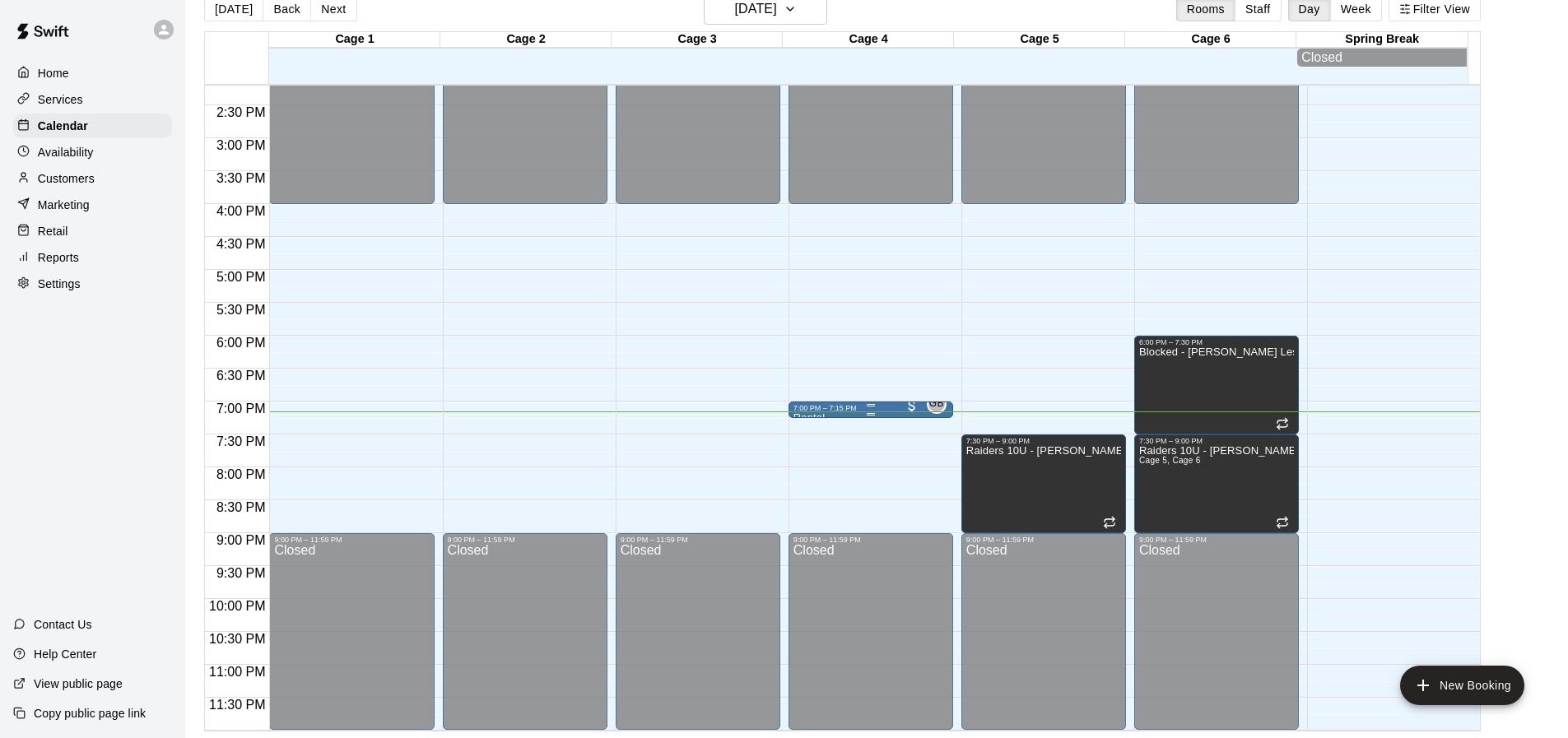
click at [857, 409] on div "7:00 PM – 7:15 PM" at bounding box center [871, 408] width 155 height 8
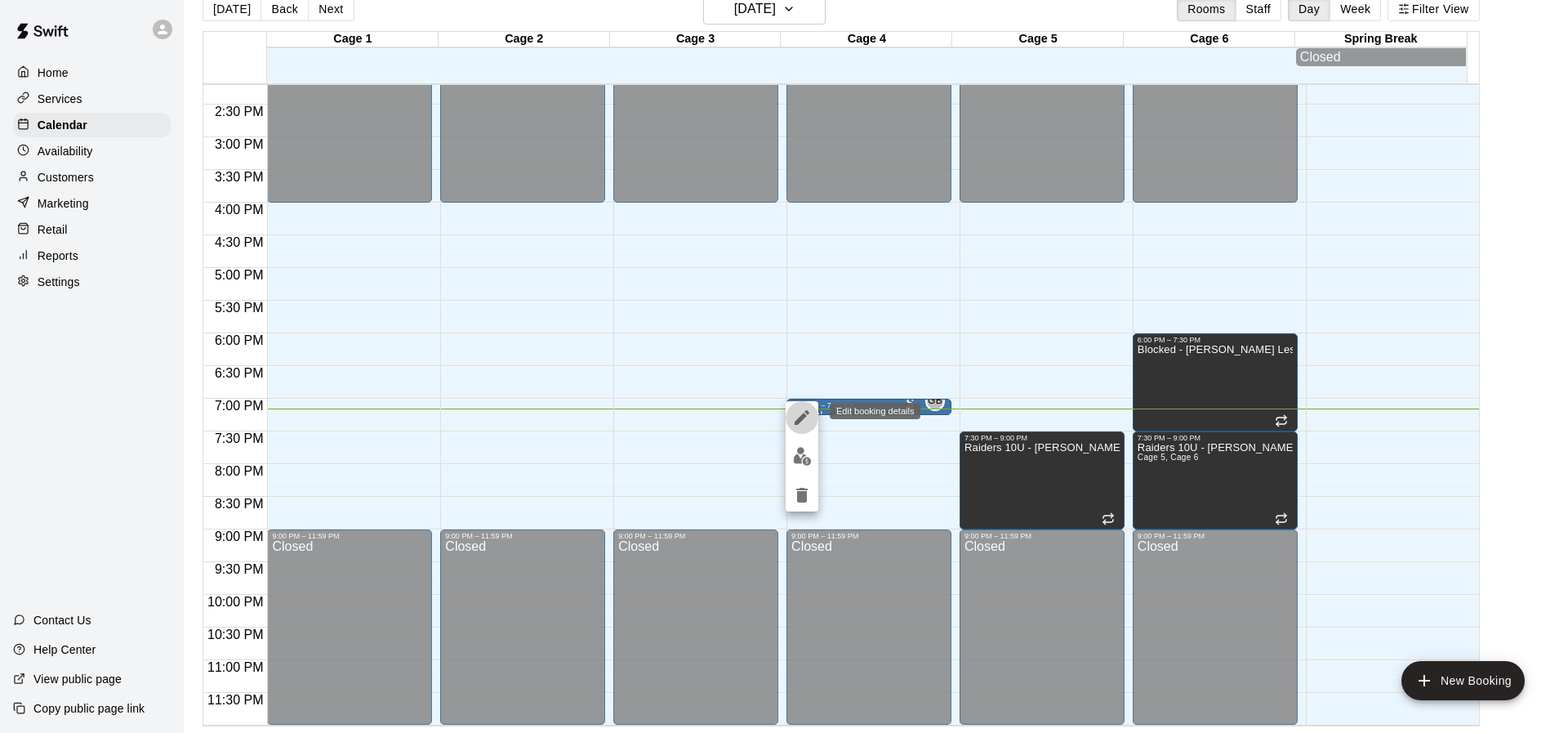
click at [806, 418] on icon "edit" at bounding box center [801, 417] width 19 height 19
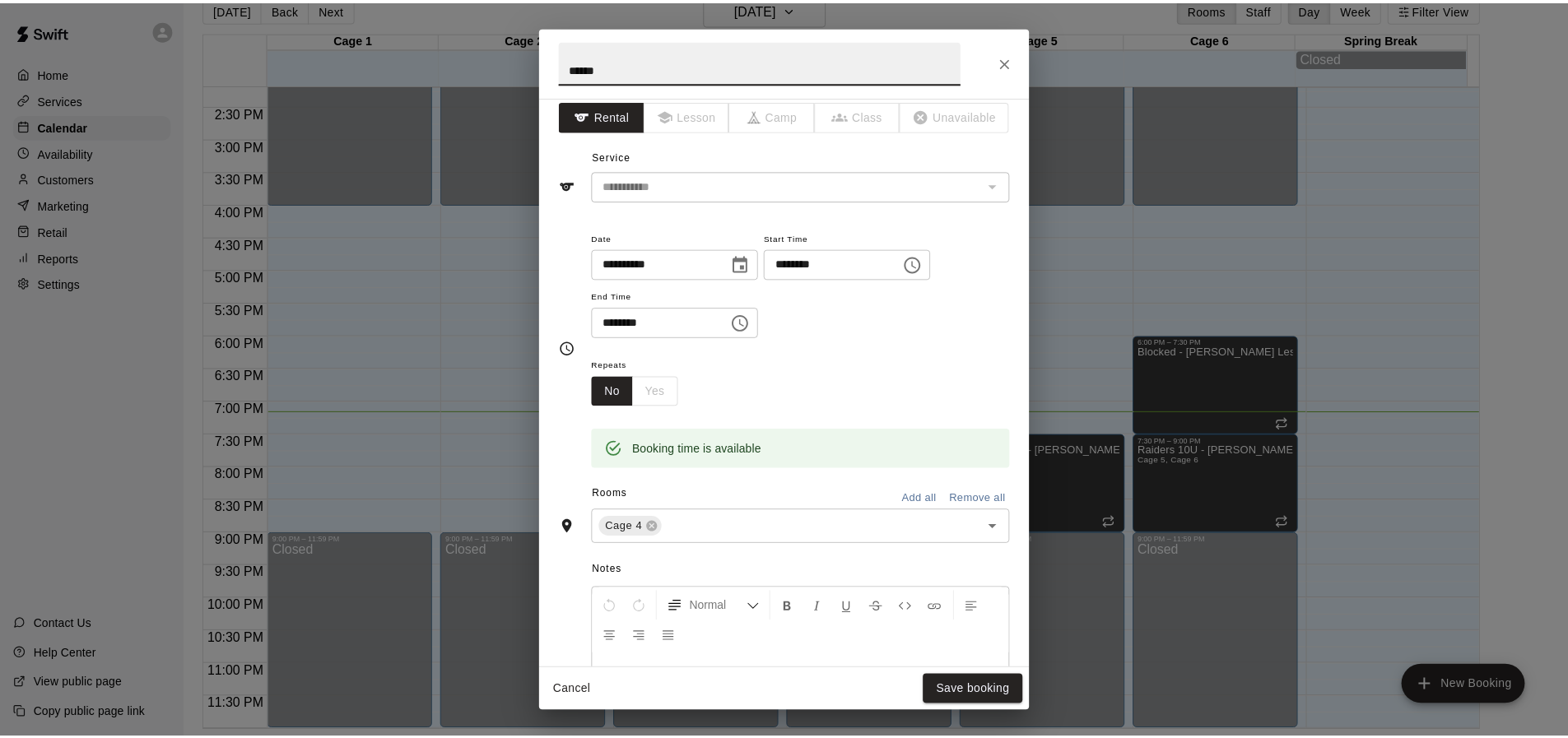
scroll to position [0, 0]
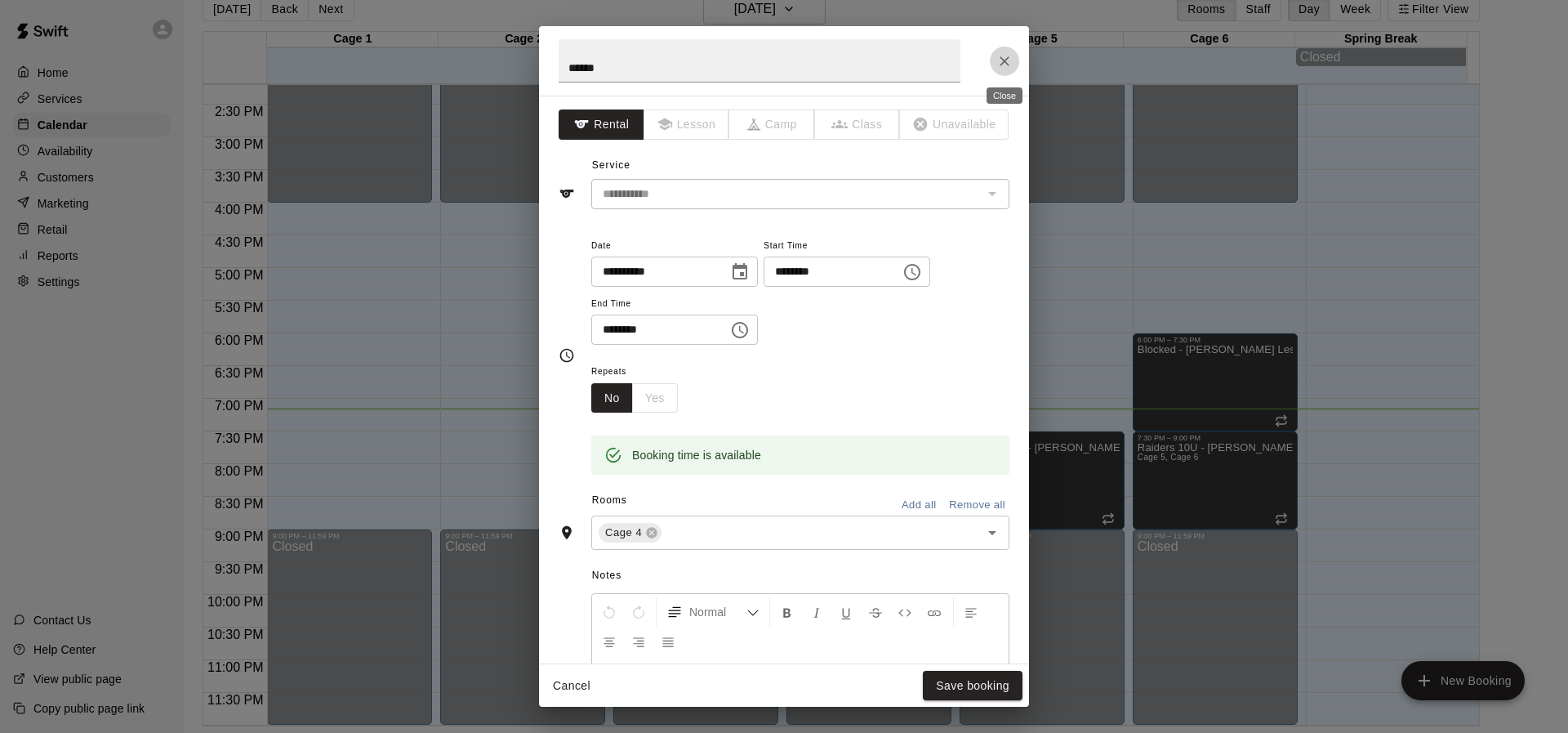
click at [1006, 53] on icon "Close" at bounding box center [1004, 61] width 17 height 17
